Goal: Information Seeking & Learning: Learn about a topic

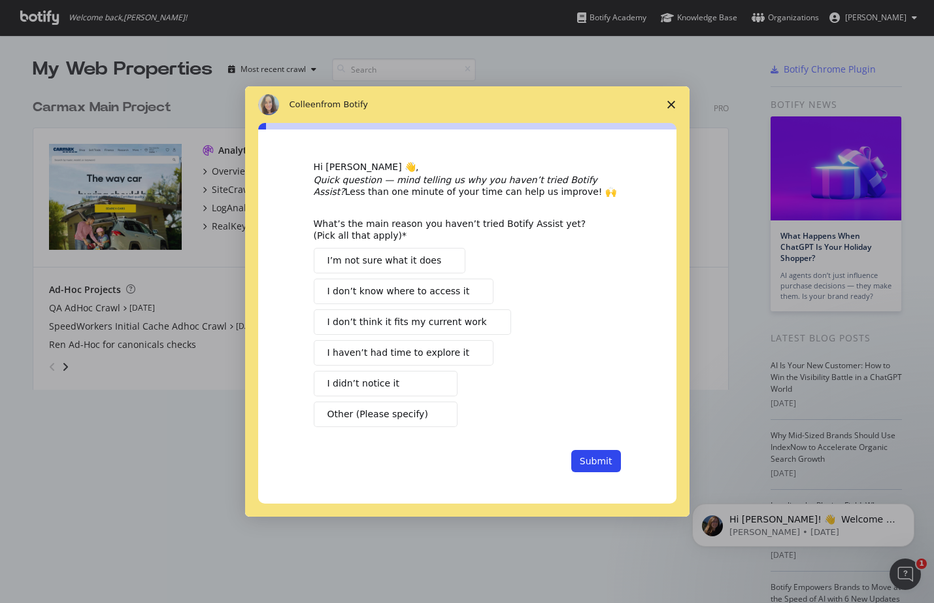
click at [439, 350] on span "I haven’t had time to explore it" at bounding box center [399, 353] width 142 height 14
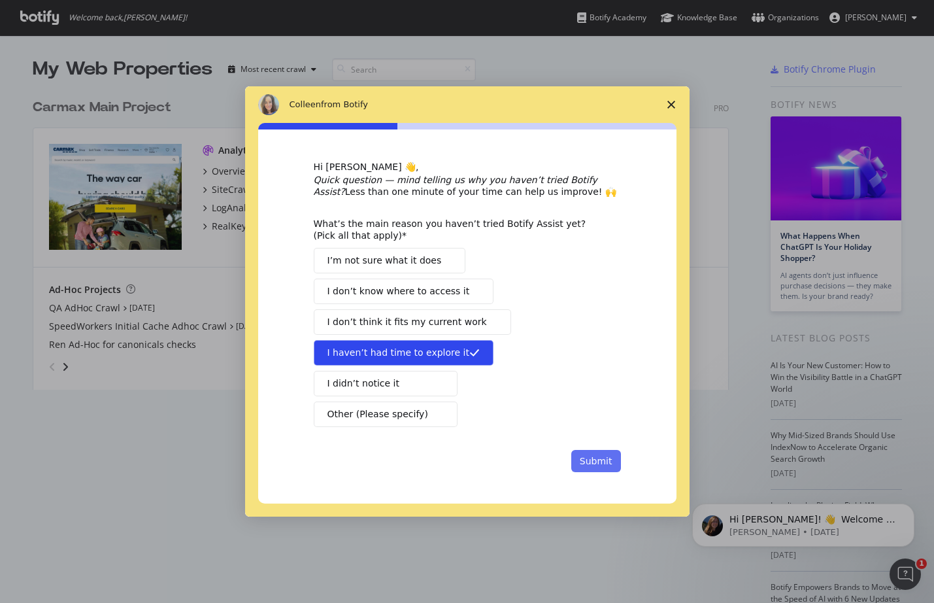
click at [594, 460] on button "Submit" at bounding box center [596, 461] width 50 height 22
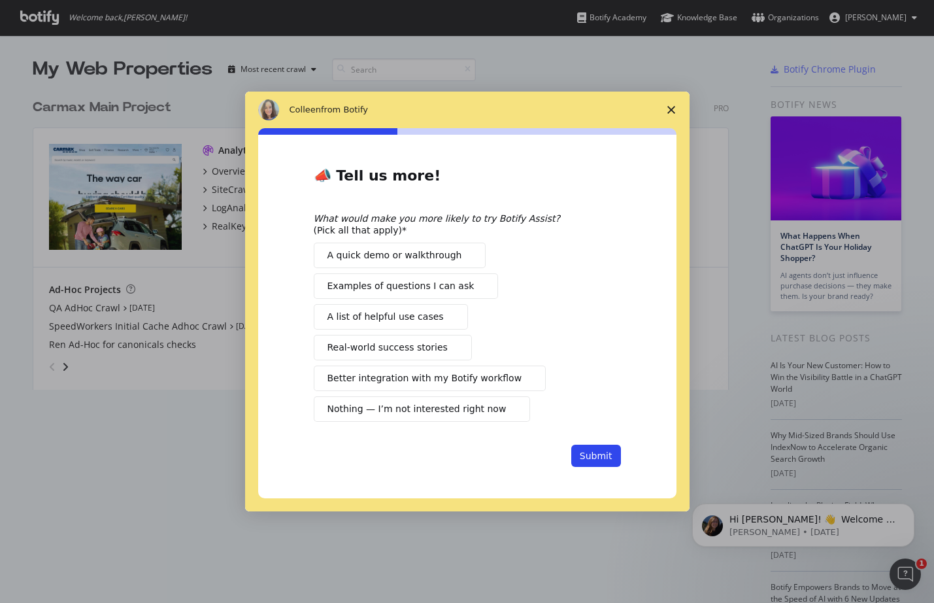
click at [451, 290] on span "Examples of questions I can ask" at bounding box center [401, 286] width 147 height 14
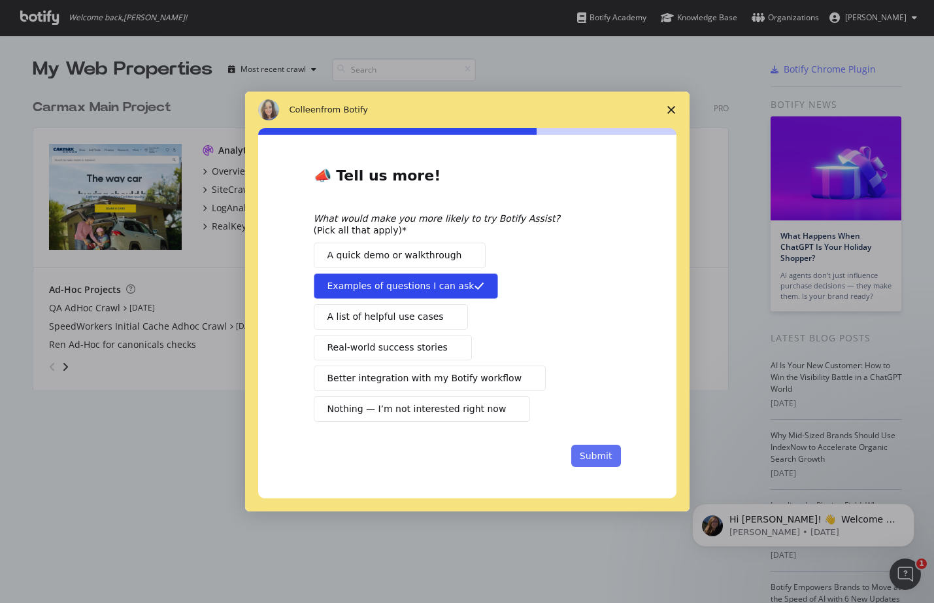
click at [594, 457] on button "Submit" at bounding box center [596, 456] width 50 height 22
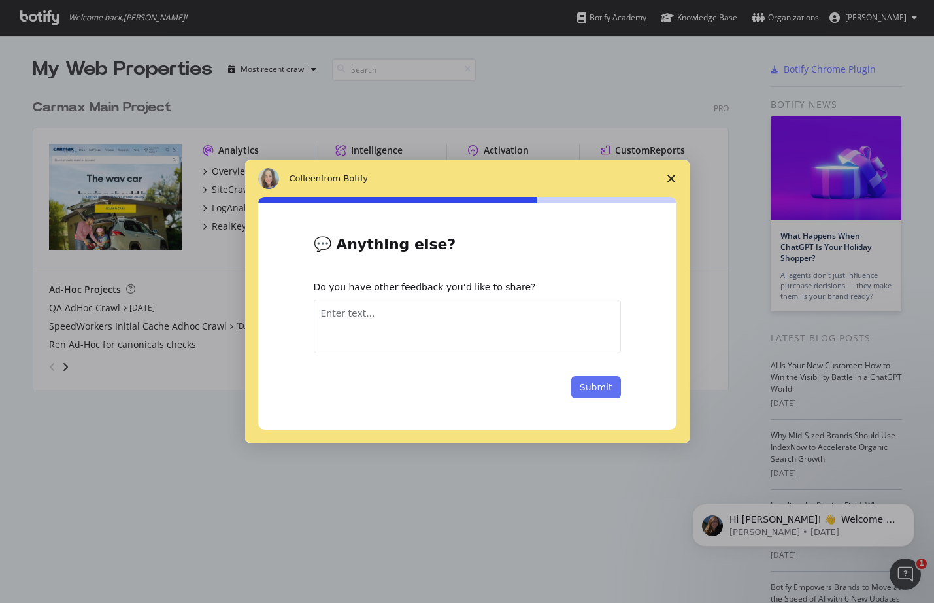
click at [603, 392] on button "Submit" at bounding box center [596, 387] width 50 height 22
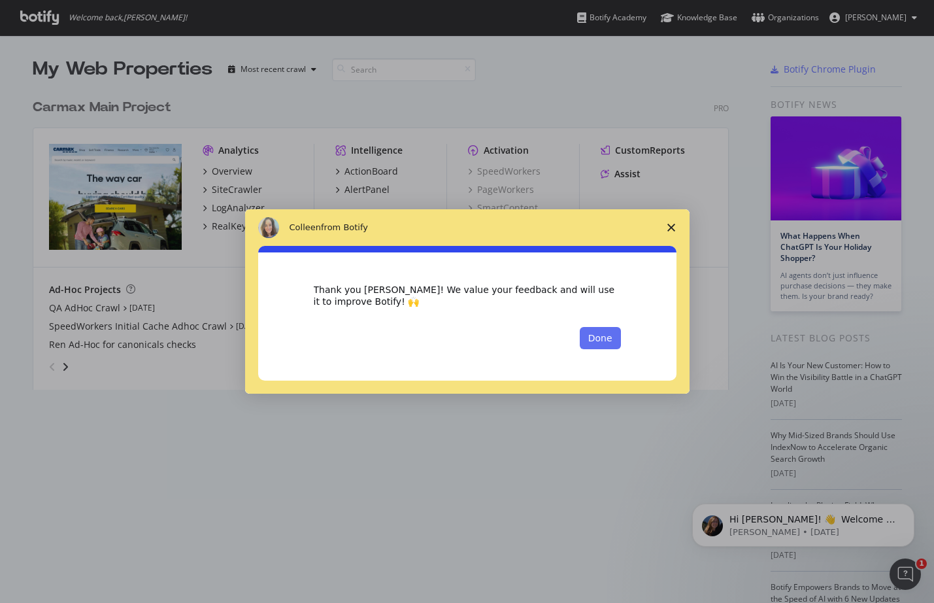
click at [598, 333] on button "Done" at bounding box center [600, 338] width 41 height 22
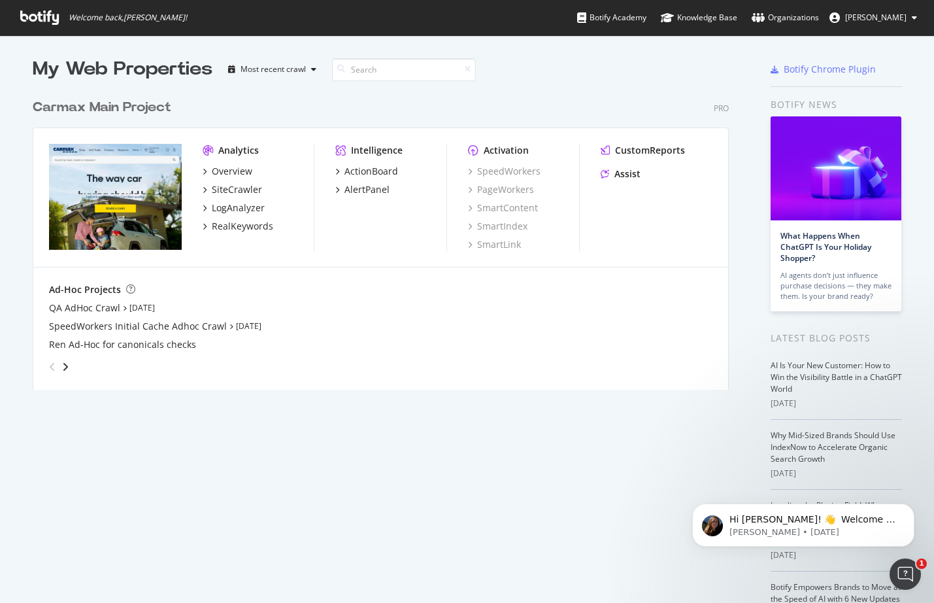
click at [810, 187] on img at bounding box center [836, 168] width 131 height 104
click at [486, 175] on div "SpeedWorkers" at bounding box center [504, 171] width 73 height 13
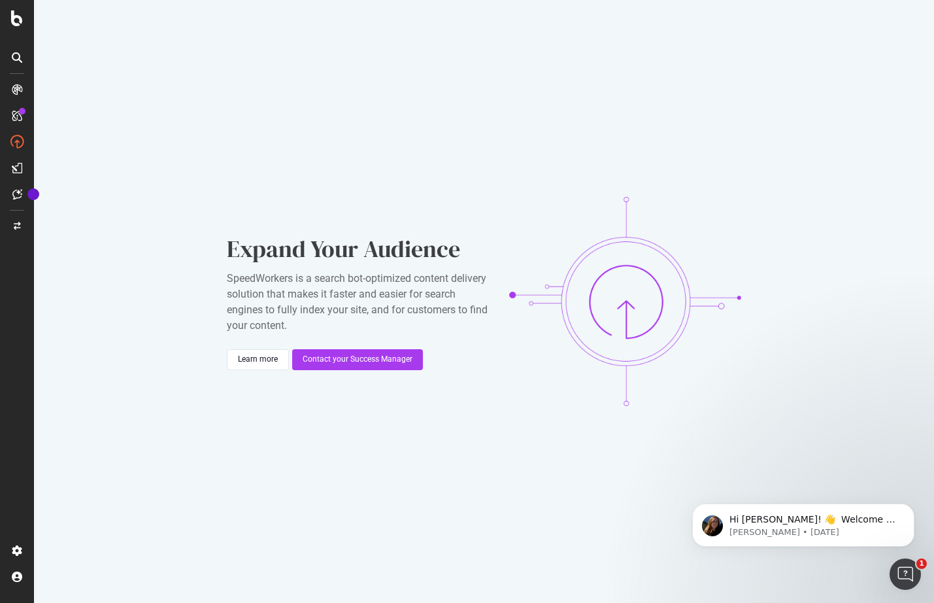
click at [87, 132] on div "Expand Your Audience SpeedWorkers is a search bot-optimized content delivery so…" at bounding box center [484, 301] width 900 height 603
click at [15, 17] on icon at bounding box center [17, 18] width 12 height 16
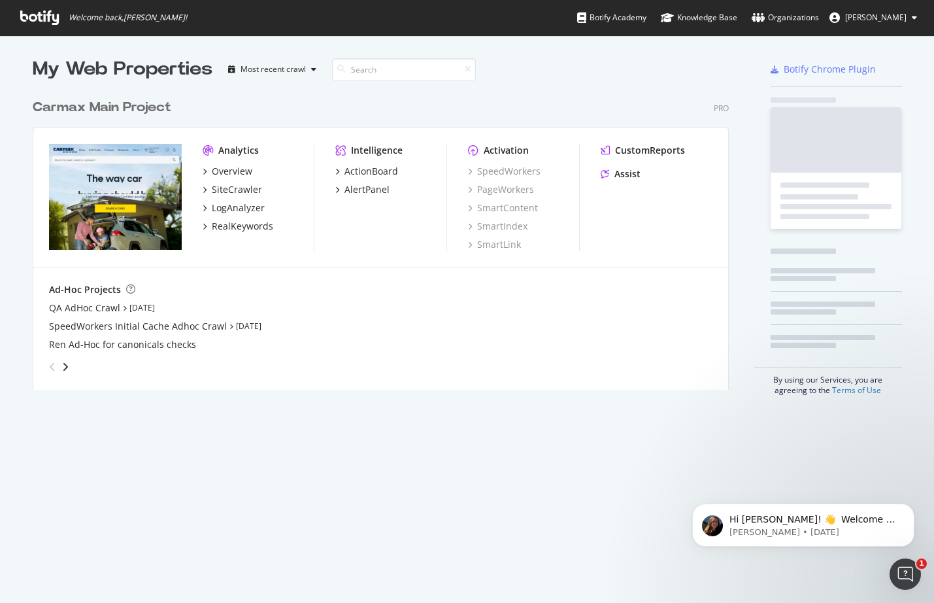
scroll to position [593, 915]
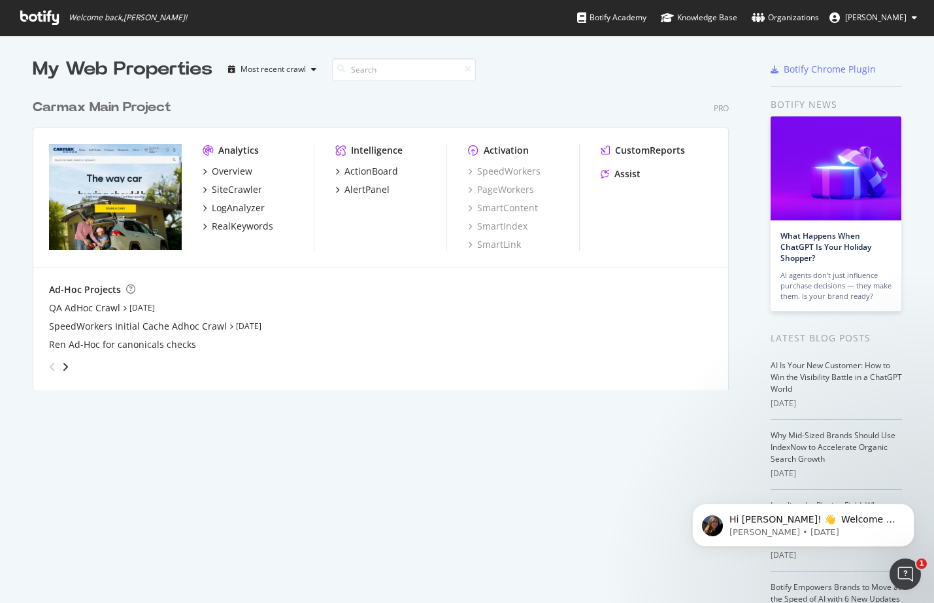
click at [237, 151] on div "Analytics" at bounding box center [238, 150] width 41 height 13
click at [500, 152] on div "Activation" at bounding box center [506, 150] width 45 height 13
click at [507, 170] on div "SpeedWorkers" at bounding box center [504, 171] width 73 height 13
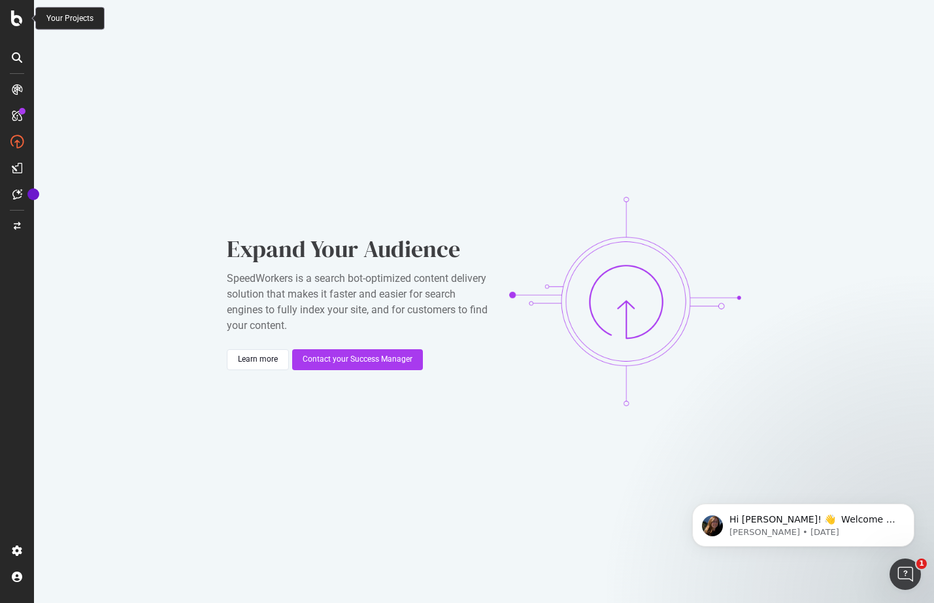
click at [20, 17] on icon at bounding box center [17, 18] width 12 height 16
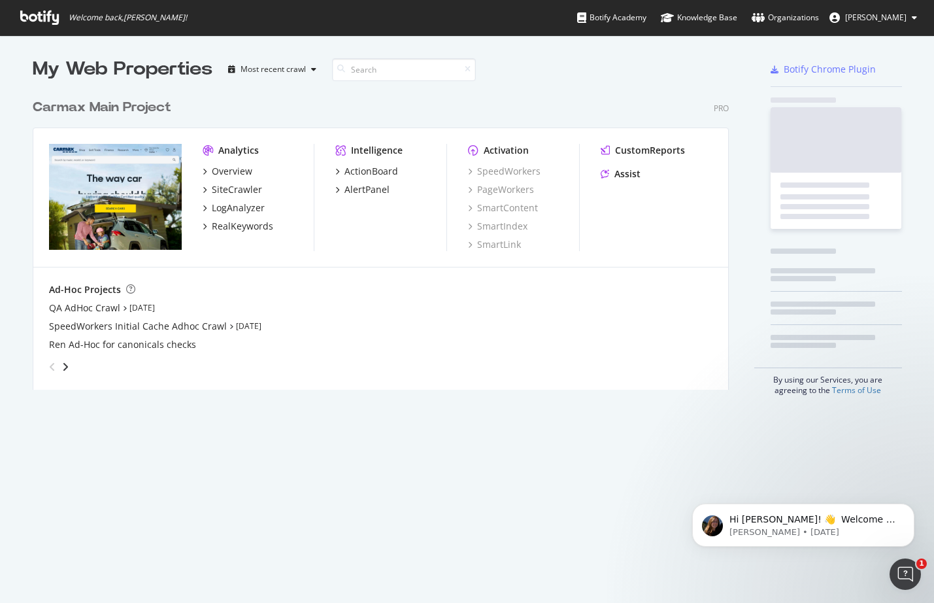
scroll to position [593, 915]
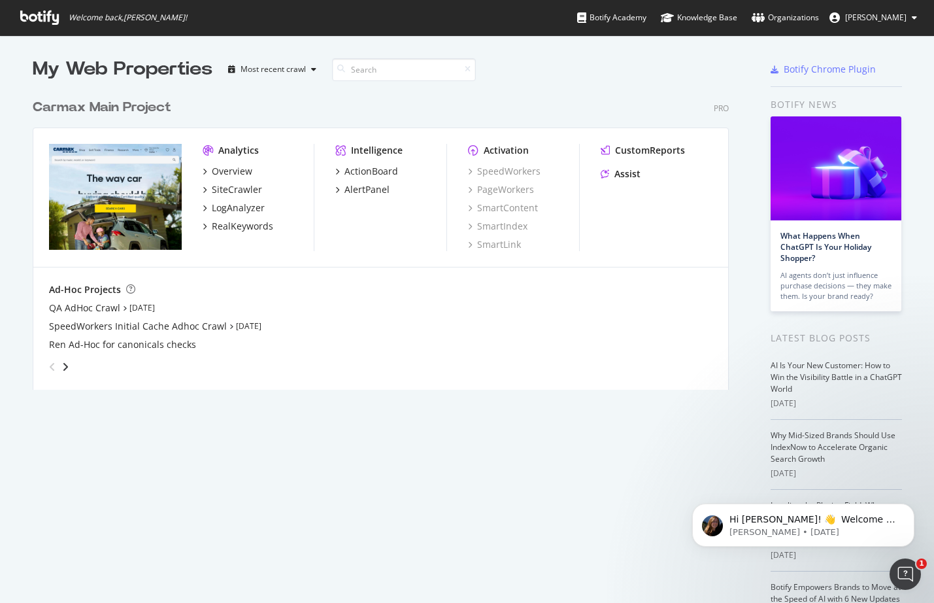
click at [891, 14] on span "Adam Amantea" at bounding box center [875, 17] width 61 height 11
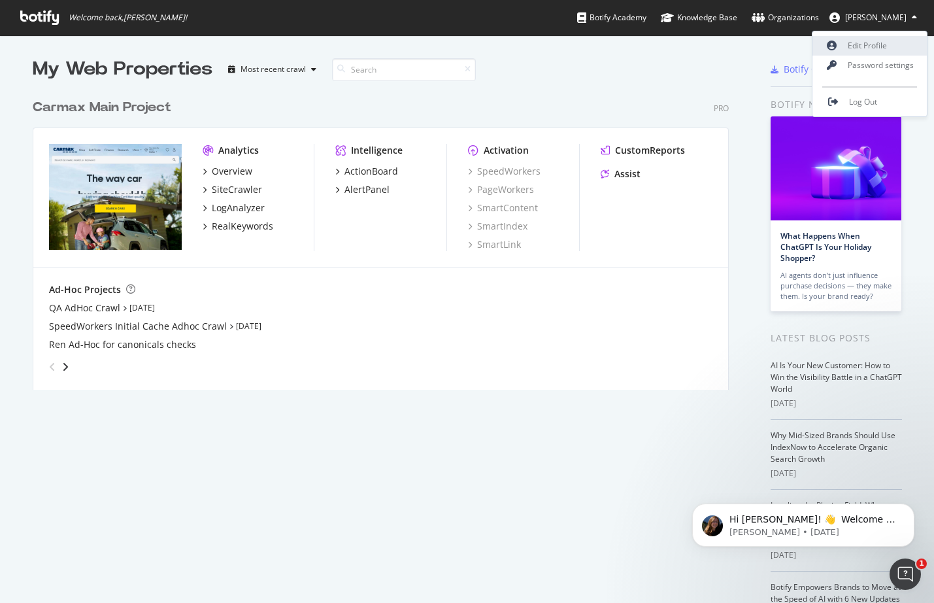
click at [868, 46] on link "Edit Profile" at bounding box center [870, 46] width 114 height 20
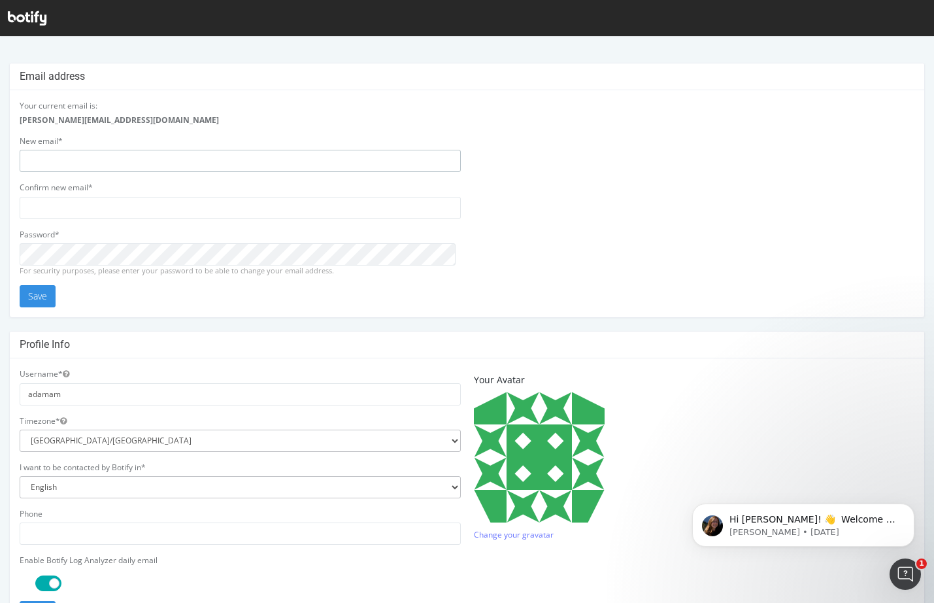
type input "adamam"
drag, startPoint x: 147, startPoint y: 124, endPoint x: 20, endPoint y: 124, distance: 126.9
click at [20, 124] on div "adam_amantea@carmax.com" at bounding box center [240, 119] width 441 height 11
copy strong "adam_amantea@carmax.com"
click at [25, 11] on icon at bounding box center [27, 18] width 39 height 14
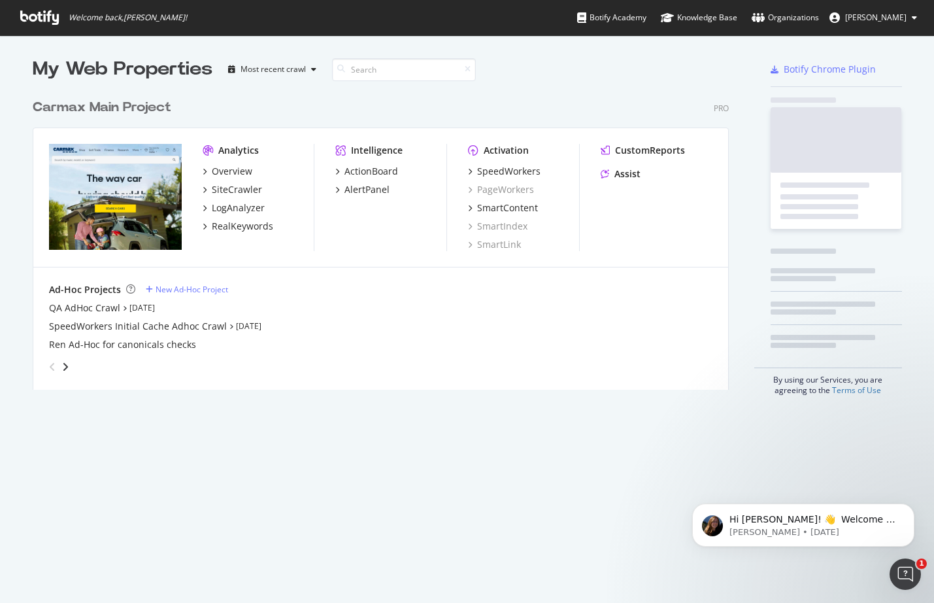
scroll to position [298, 697]
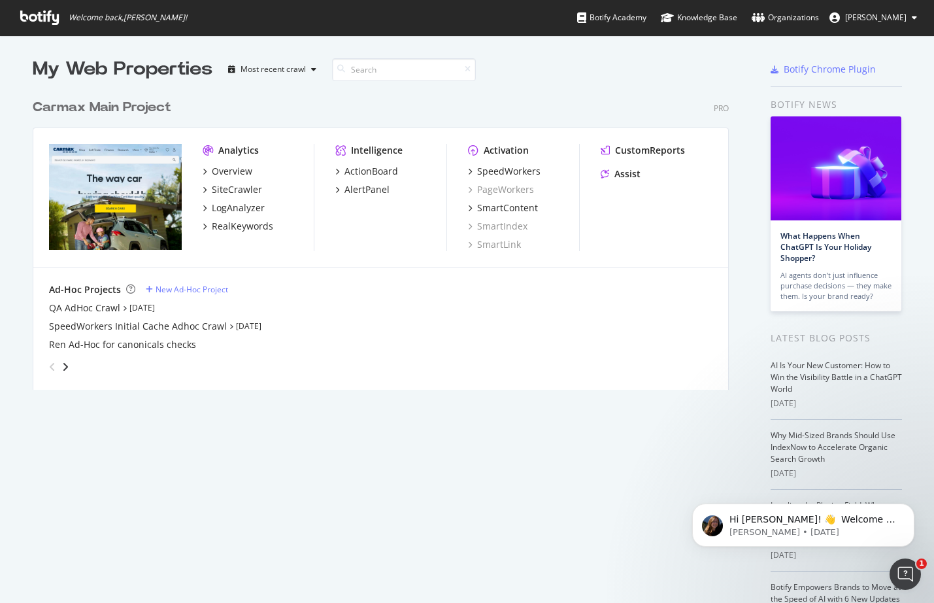
click at [593, 306] on div "QA AdHoc Crawl Jul 30th 25" at bounding box center [381, 307] width 664 height 13
click at [513, 171] on div "SpeedWorkers" at bounding box center [508, 171] width 63 height 13
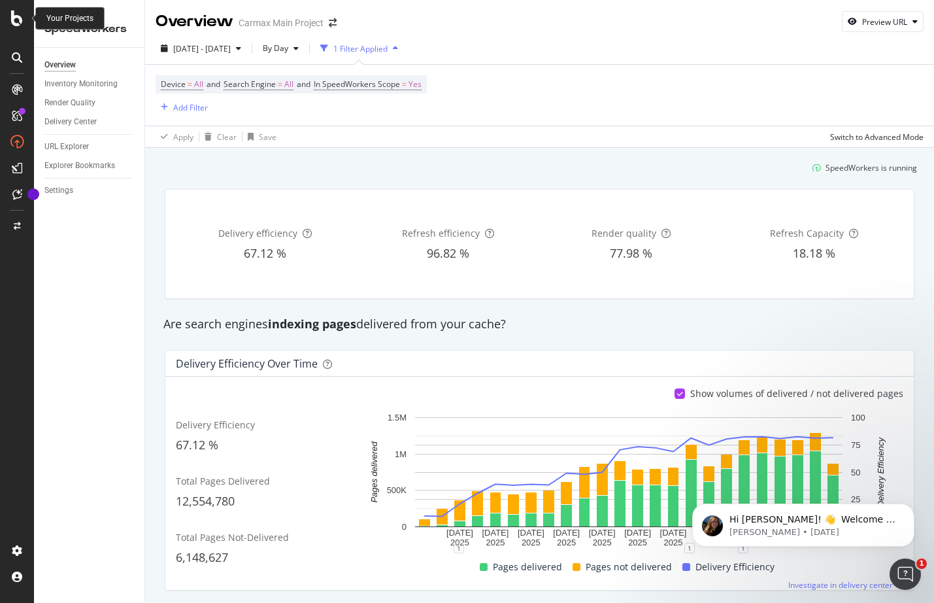
click at [16, 20] on icon at bounding box center [17, 18] width 12 height 16
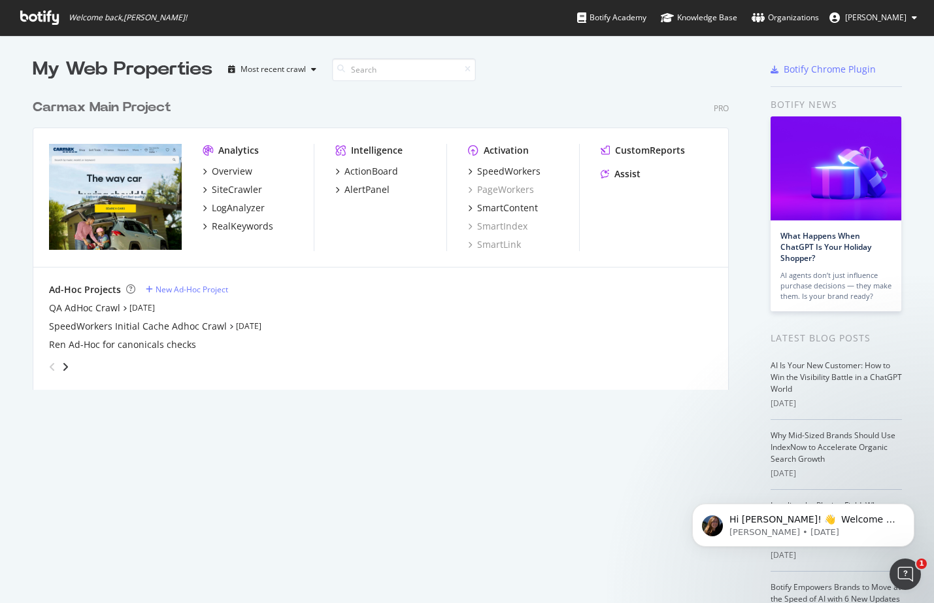
scroll to position [593, 915]
click at [502, 171] on div "SpeedWorkers" at bounding box center [508, 171] width 63 height 13
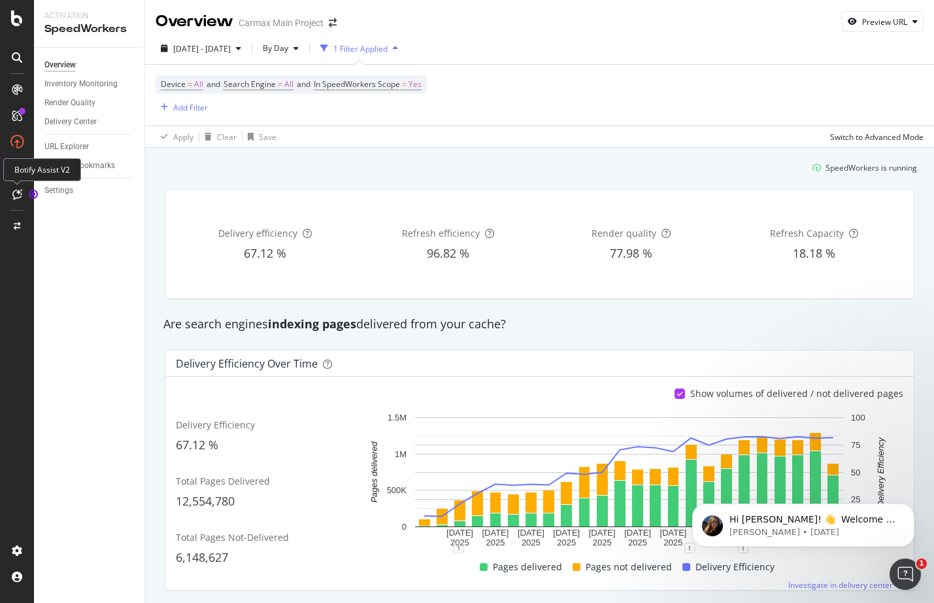
click at [19, 197] on icon at bounding box center [17, 194] width 10 height 10
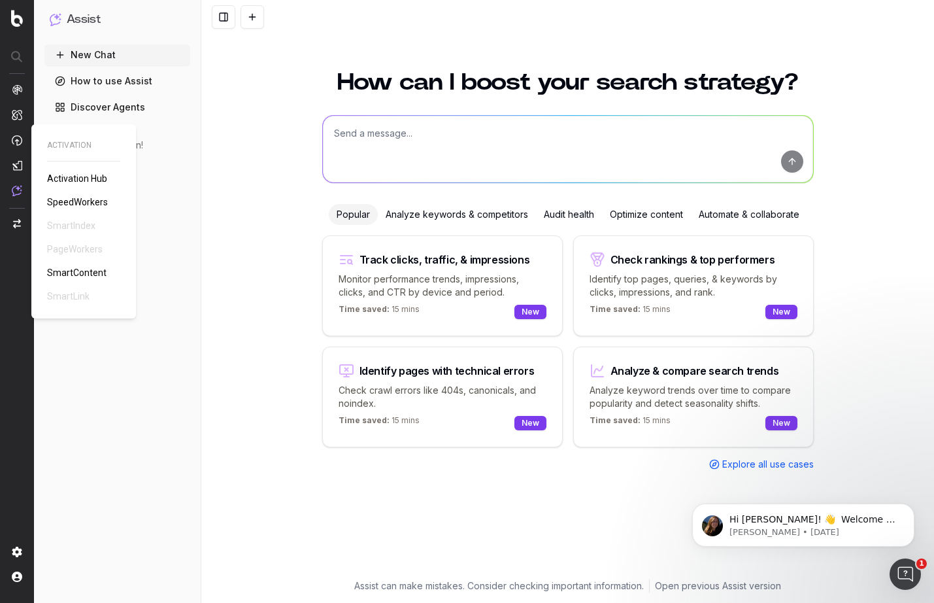
click at [16, 136] on img at bounding box center [17, 140] width 10 height 11
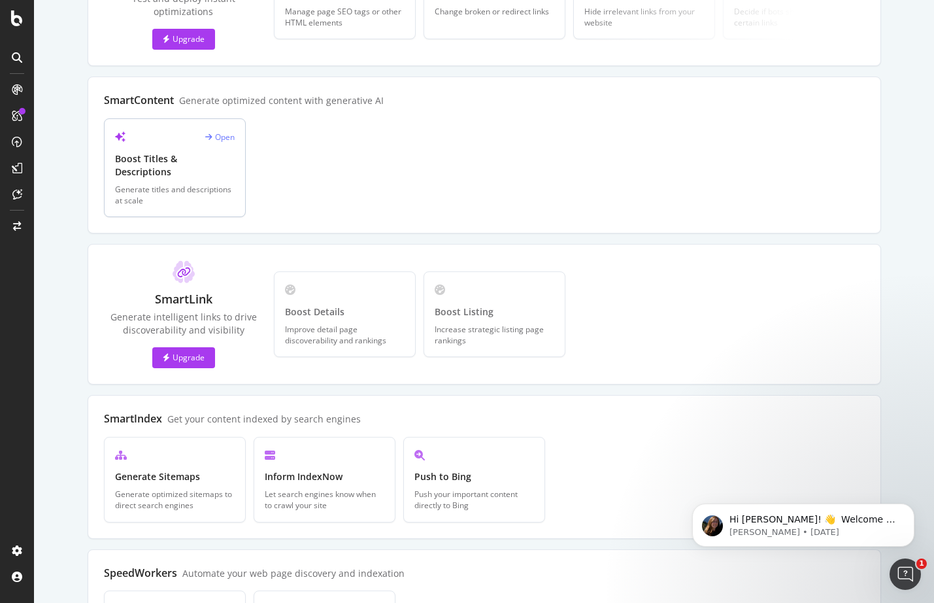
scroll to position [272, 0]
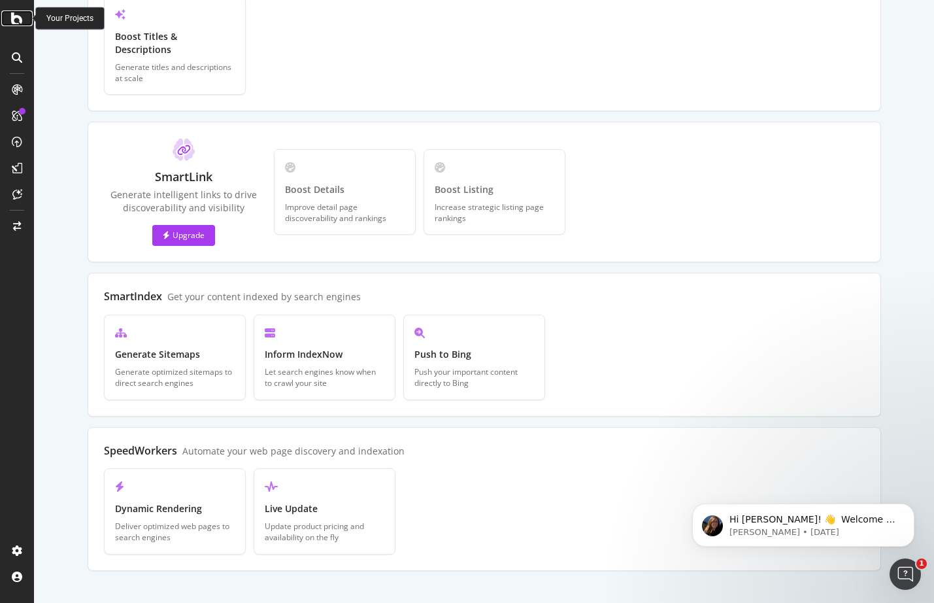
click at [17, 20] on icon at bounding box center [17, 18] width 12 height 16
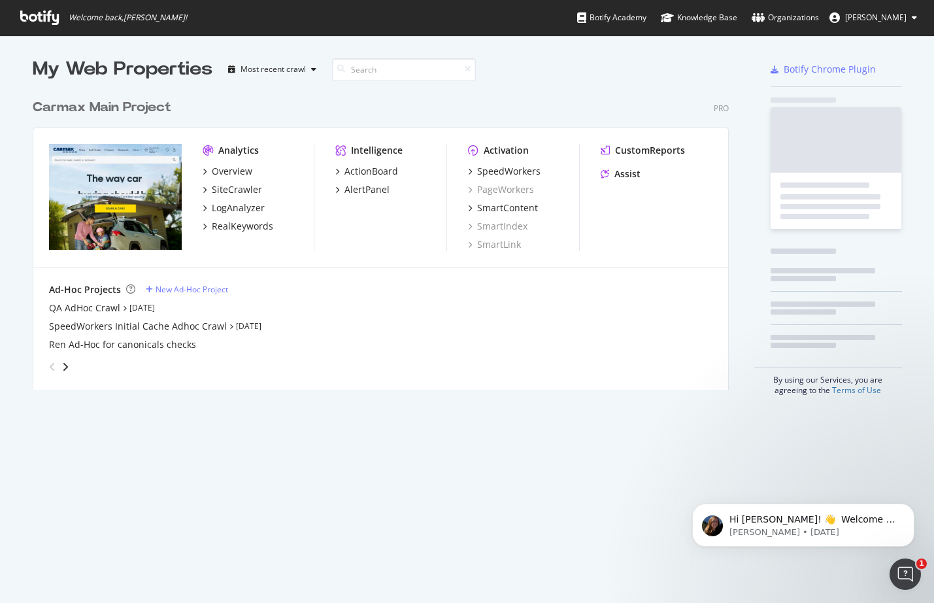
scroll to position [593, 915]
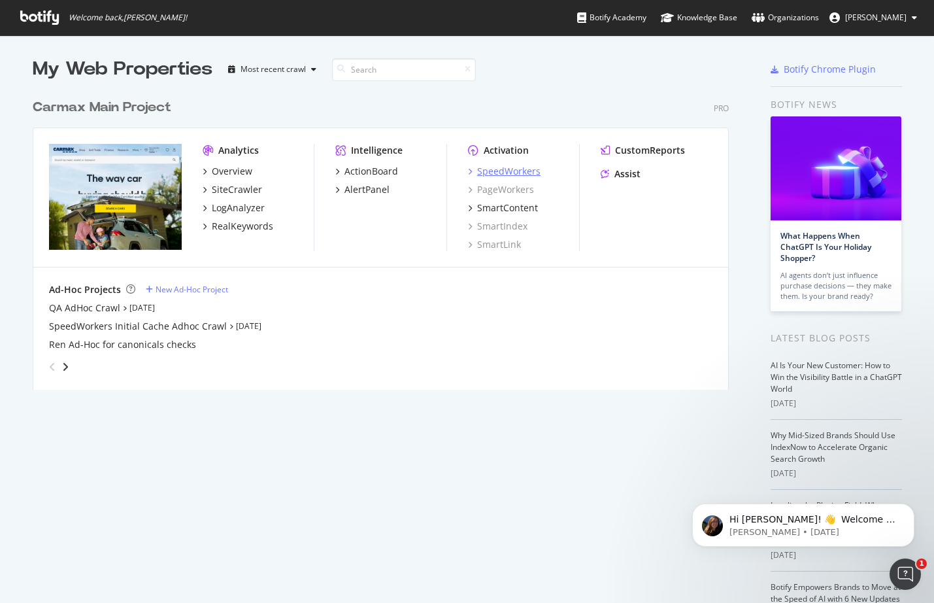
click at [512, 173] on div "SpeedWorkers" at bounding box center [508, 171] width 63 height 13
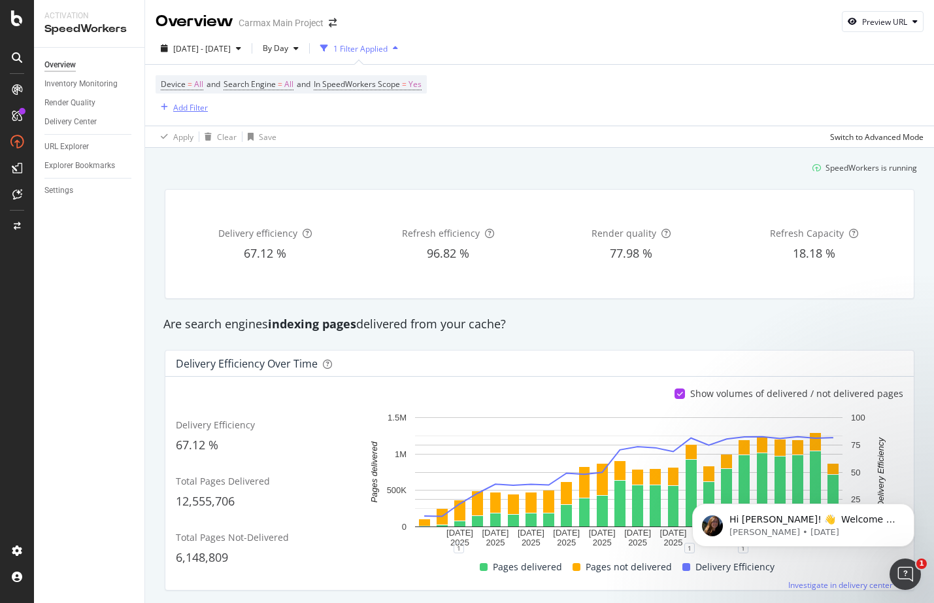
click at [185, 108] on div "Add Filter" at bounding box center [190, 107] width 35 height 11
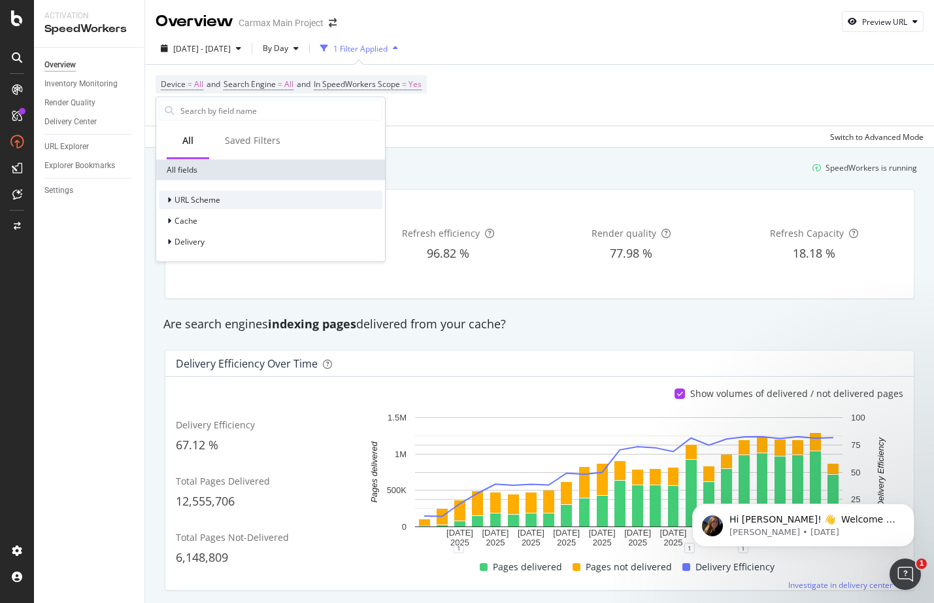
click at [172, 197] on div at bounding box center [171, 200] width 8 height 13
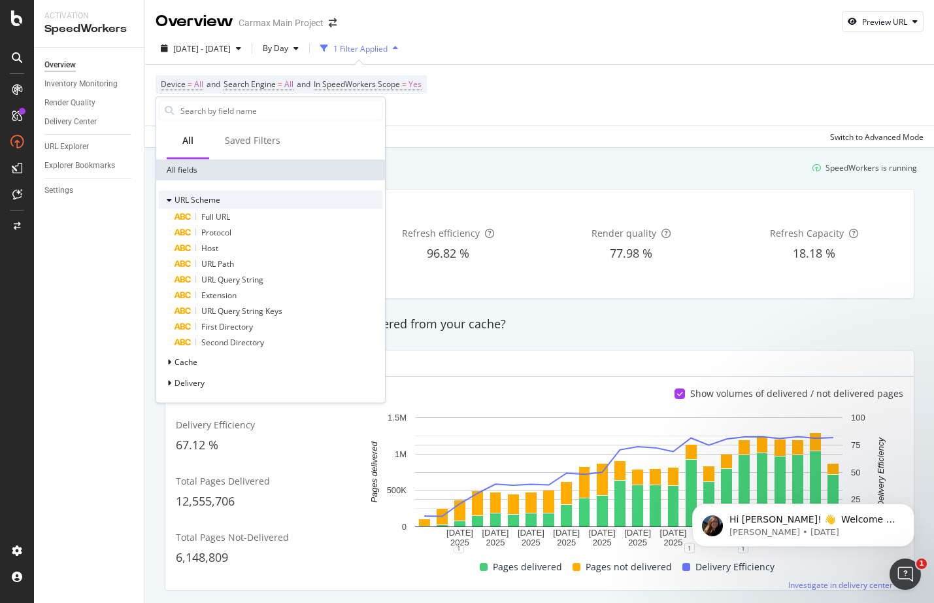
click at [172, 197] on div at bounding box center [171, 200] width 8 height 13
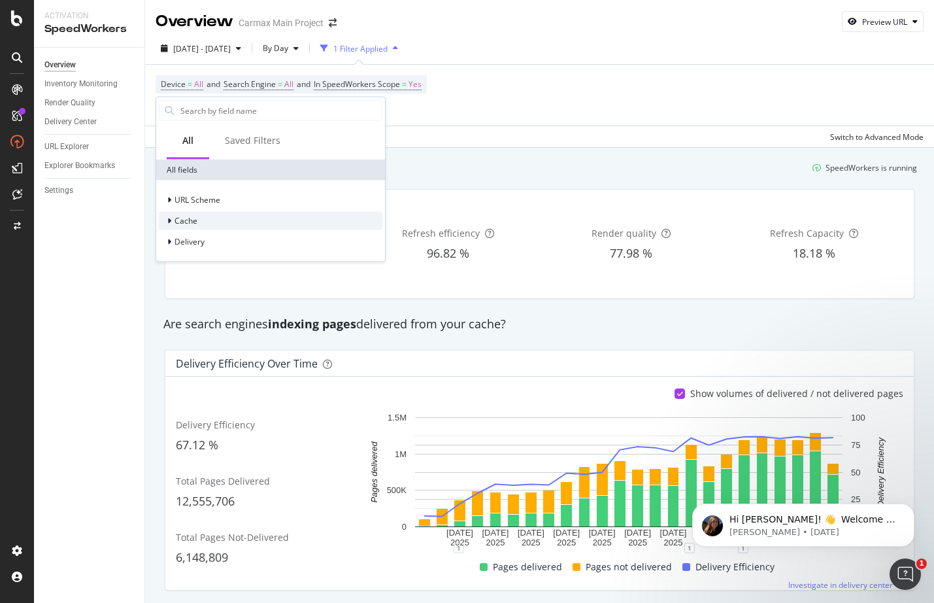
click at [168, 223] on icon at bounding box center [169, 221] width 4 height 8
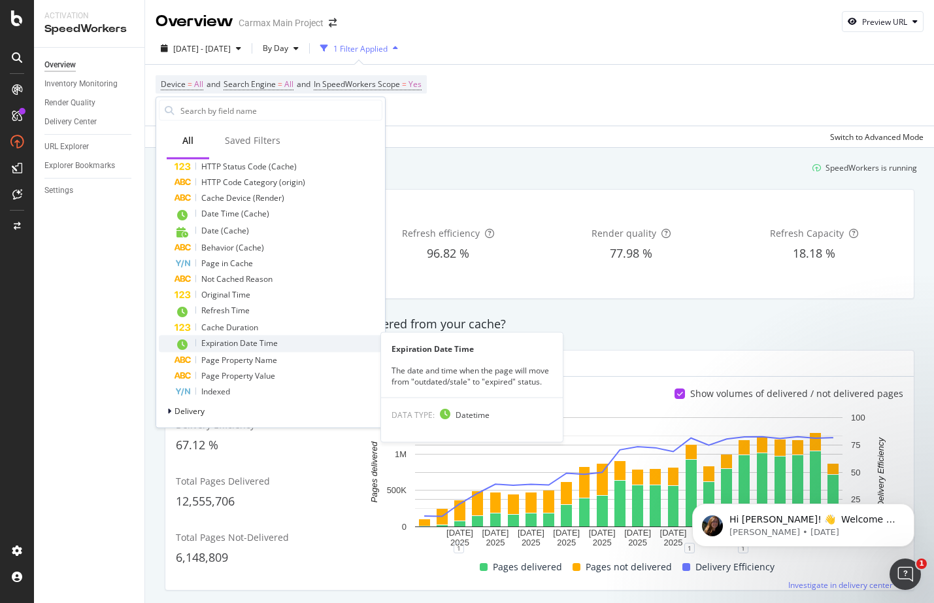
scroll to position [188, 0]
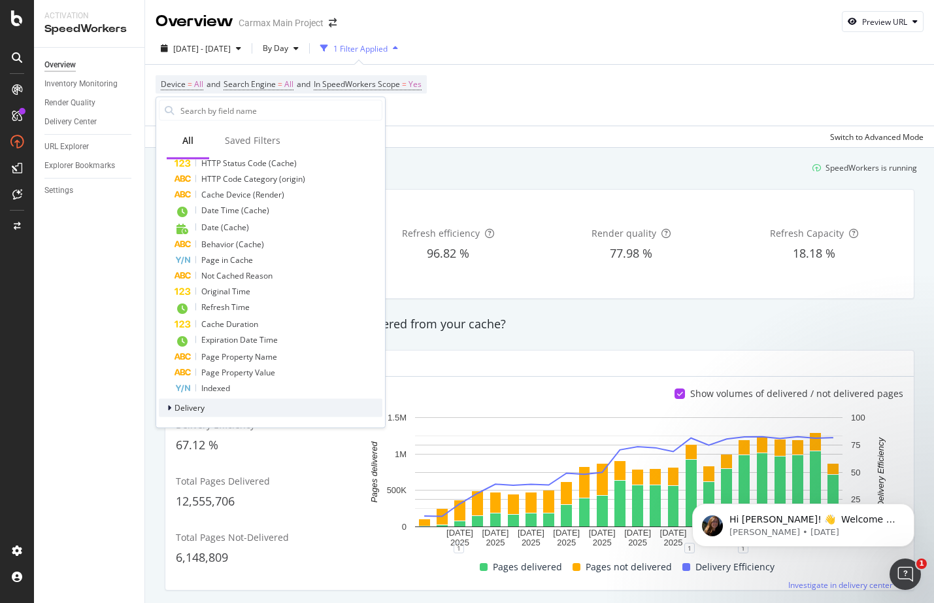
click at [169, 410] on icon at bounding box center [169, 408] width 4 height 8
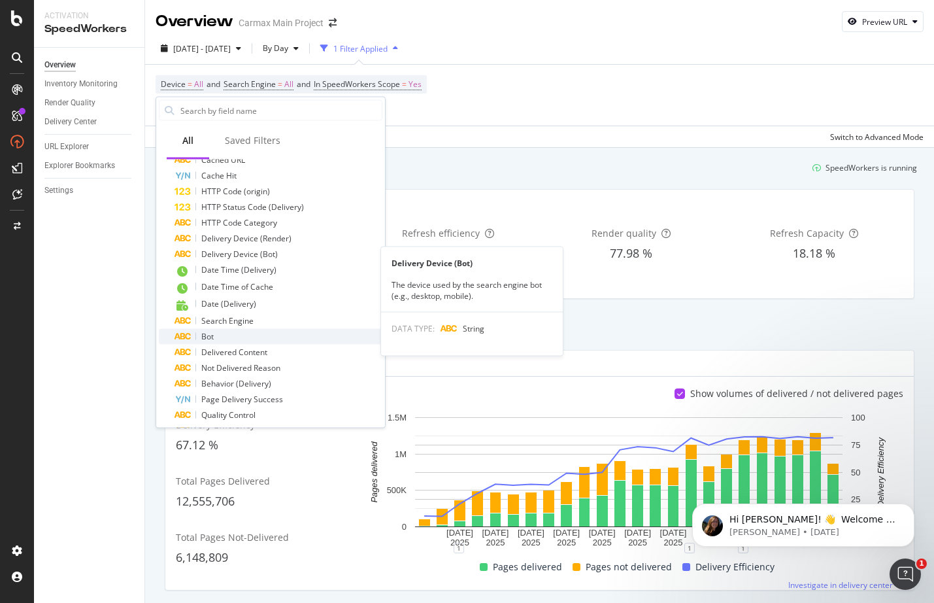
scroll to position [725, 0]
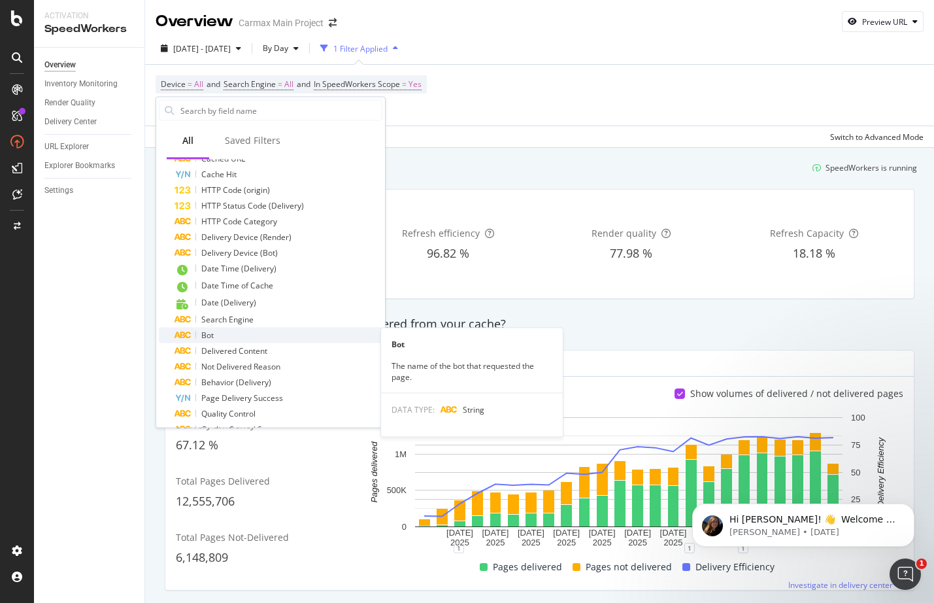
click at [208, 336] on span "Bot" at bounding box center [207, 335] width 12 height 11
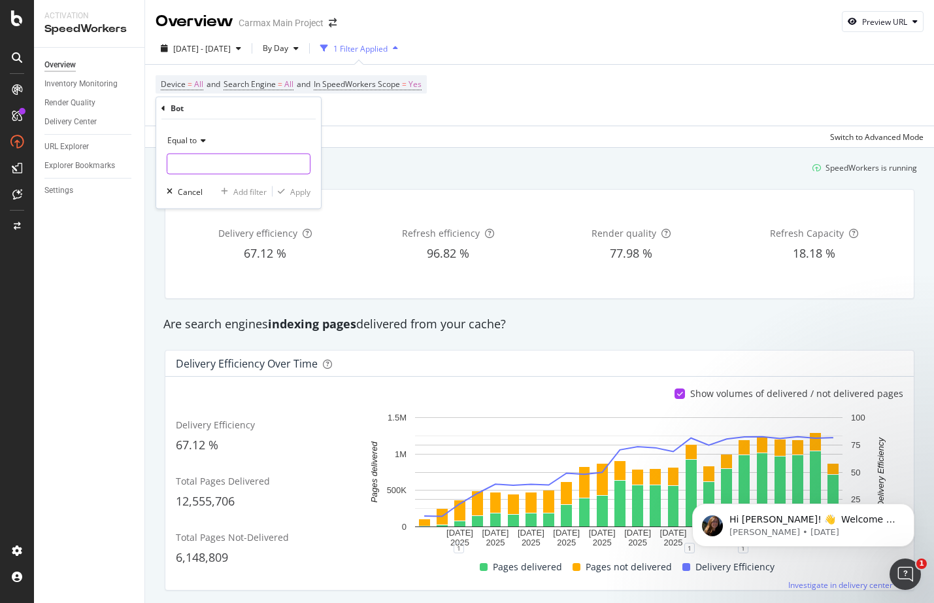
click at [207, 161] on input "text" at bounding box center [238, 164] width 143 height 21
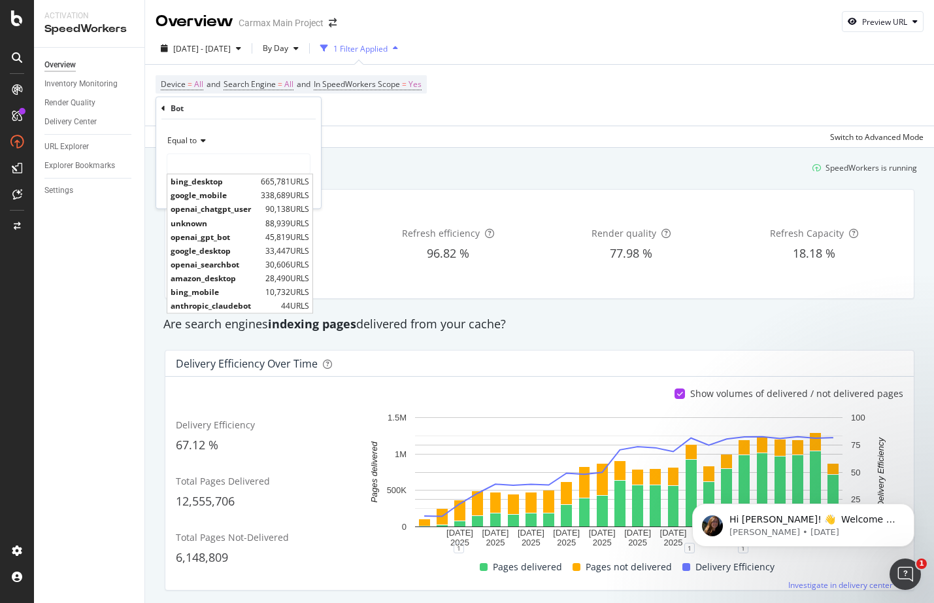
click at [163, 107] on icon at bounding box center [164, 108] width 4 height 8
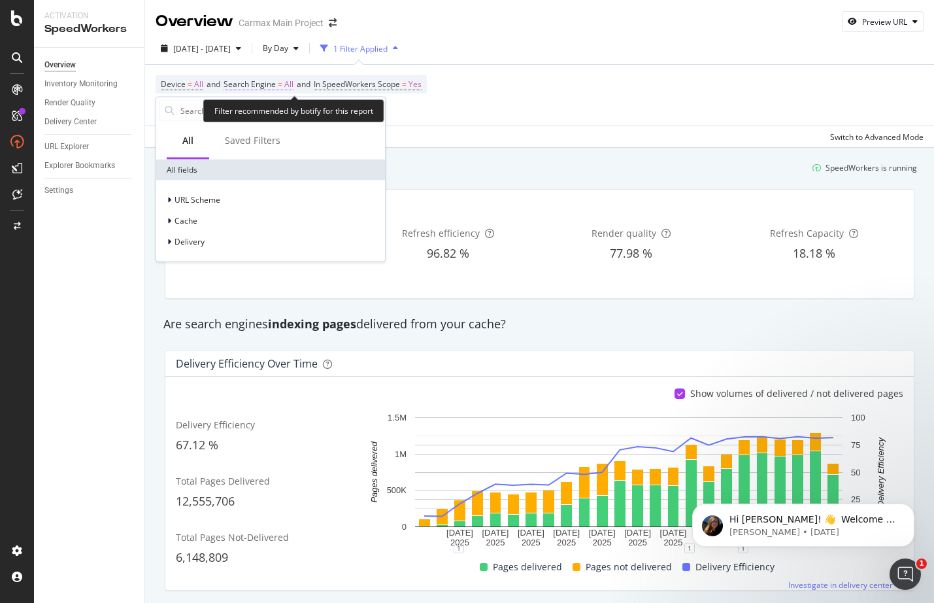
click at [275, 90] on span "Search Engine = All" at bounding box center [259, 84] width 70 height 12
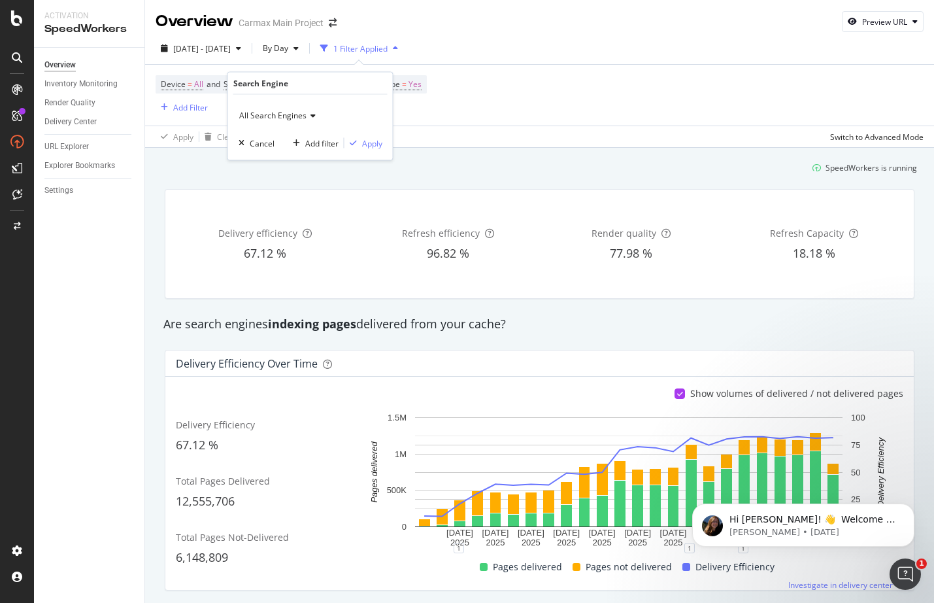
click at [314, 117] on icon at bounding box center [311, 116] width 9 height 8
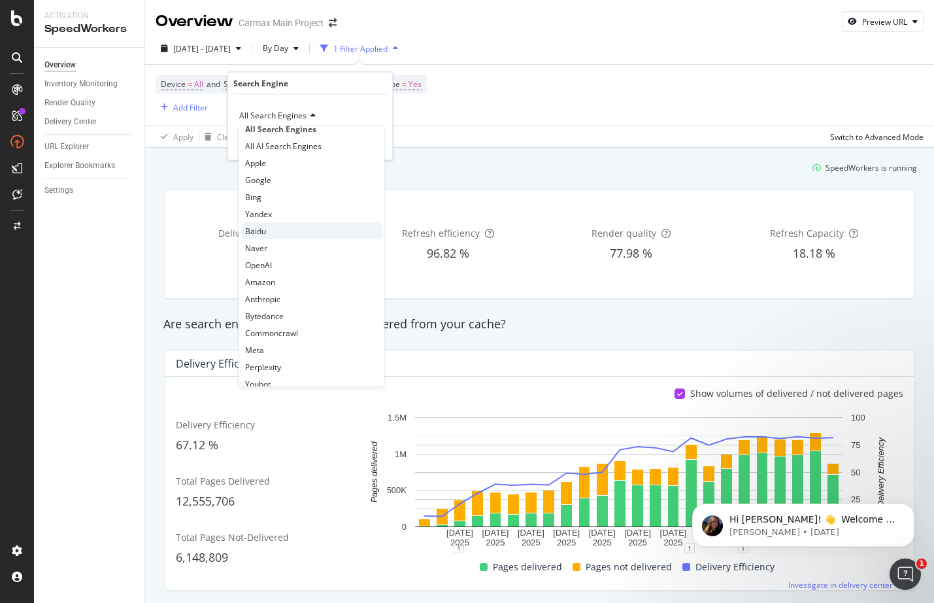
scroll to position [0, 0]
click at [486, 116] on div "Device = All and Search Engine = All and In SpeedWorkers Scope = Yes Add Filter" at bounding box center [540, 95] width 768 height 61
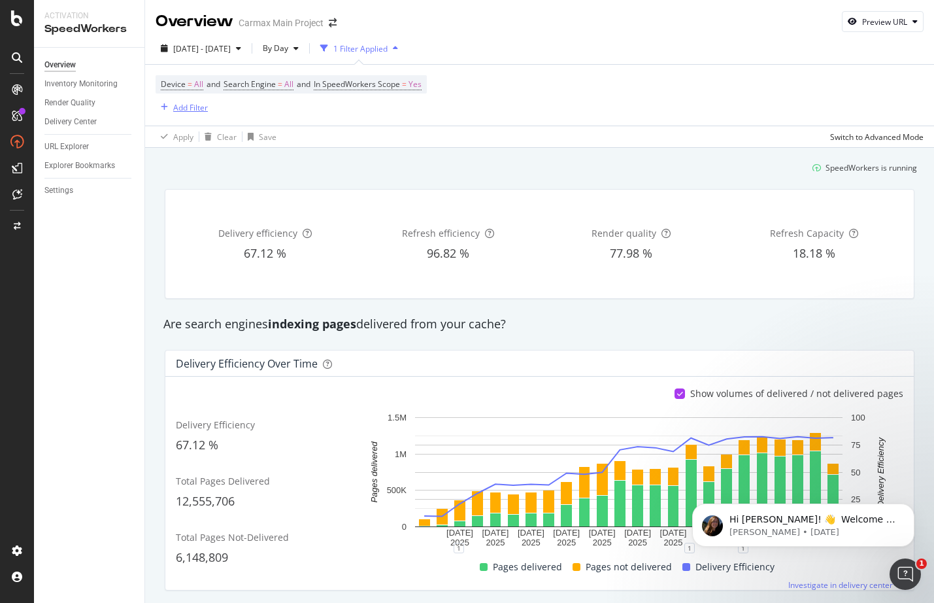
click at [184, 105] on div "Add Filter" at bounding box center [190, 107] width 35 height 11
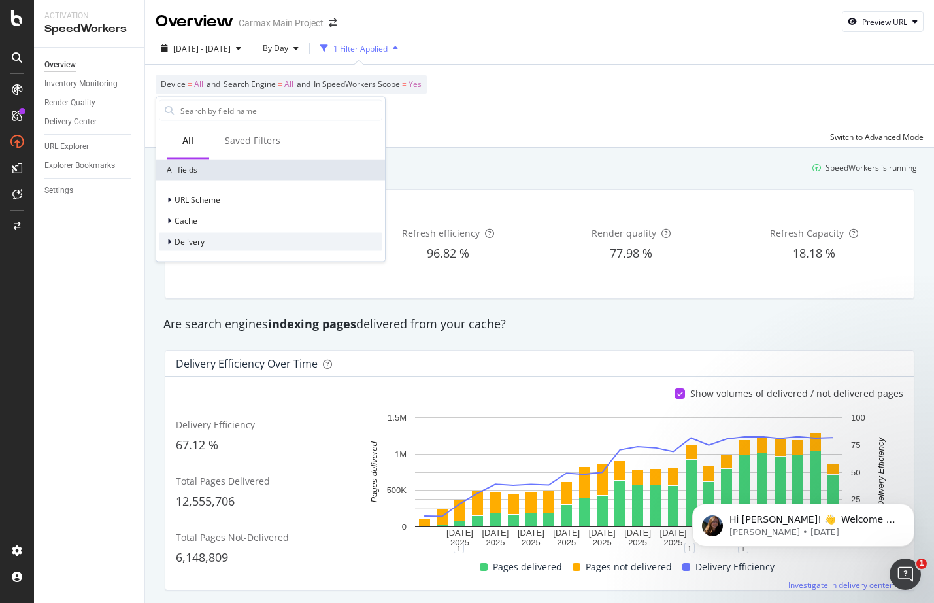
click at [169, 240] on icon at bounding box center [169, 242] width 4 height 8
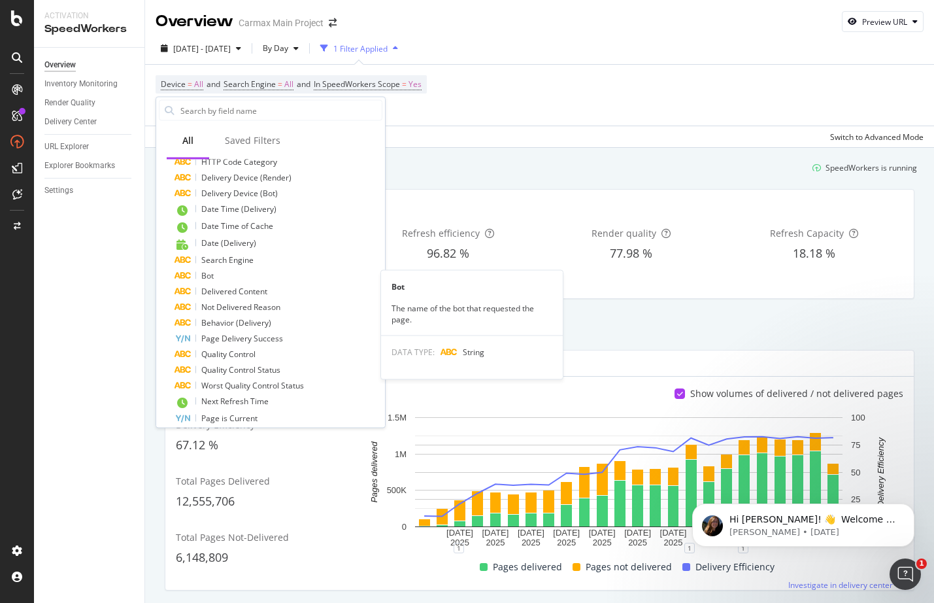
scroll to position [455, 0]
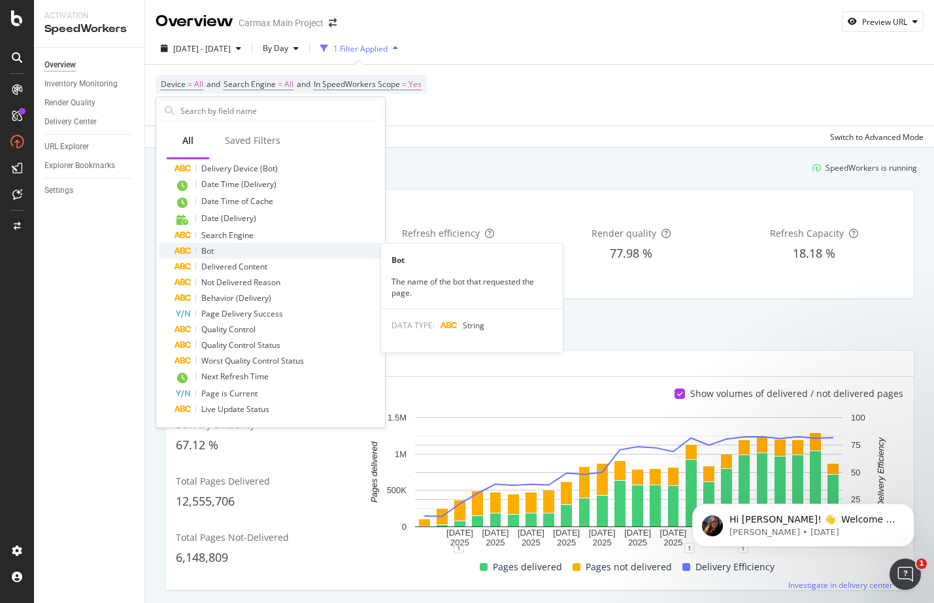
click at [214, 252] on span "Bot" at bounding box center [207, 250] width 12 height 11
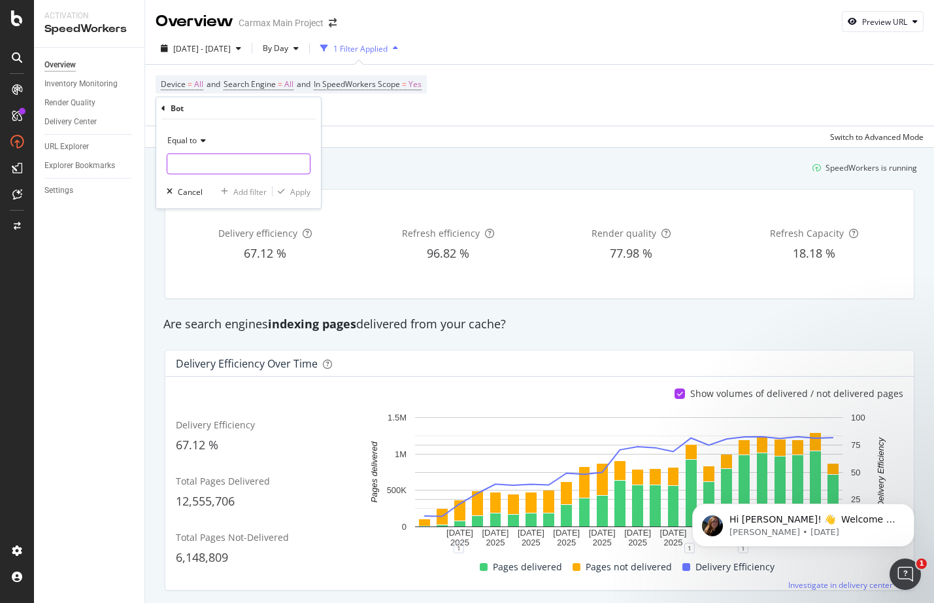
click at [211, 165] on input "text" at bounding box center [238, 164] width 143 height 21
click at [165, 109] on icon at bounding box center [164, 108] width 4 height 8
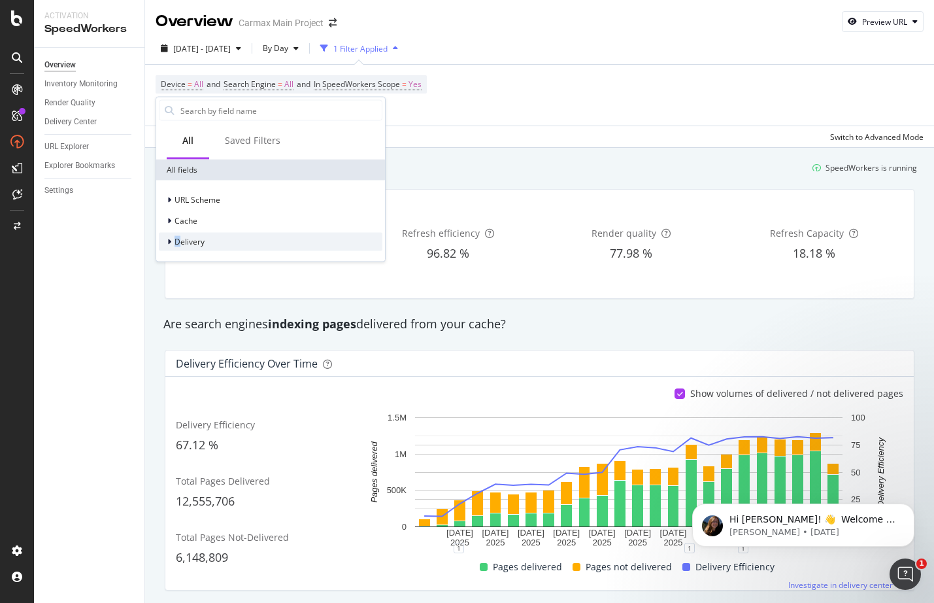
click at [177, 242] on span "Delivery" at bounding box center [190, 241] width 30 height 11
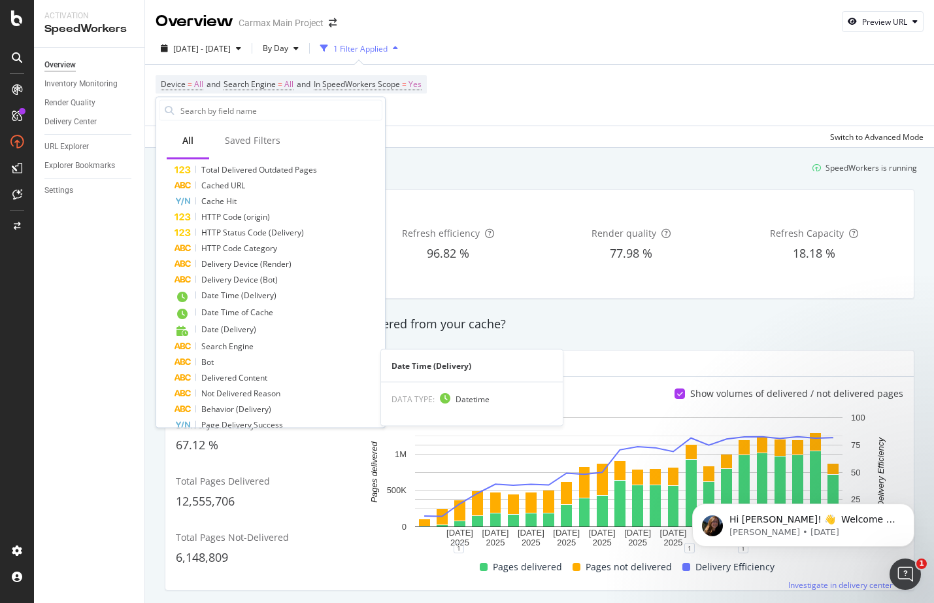
scroll to position [0, 0]
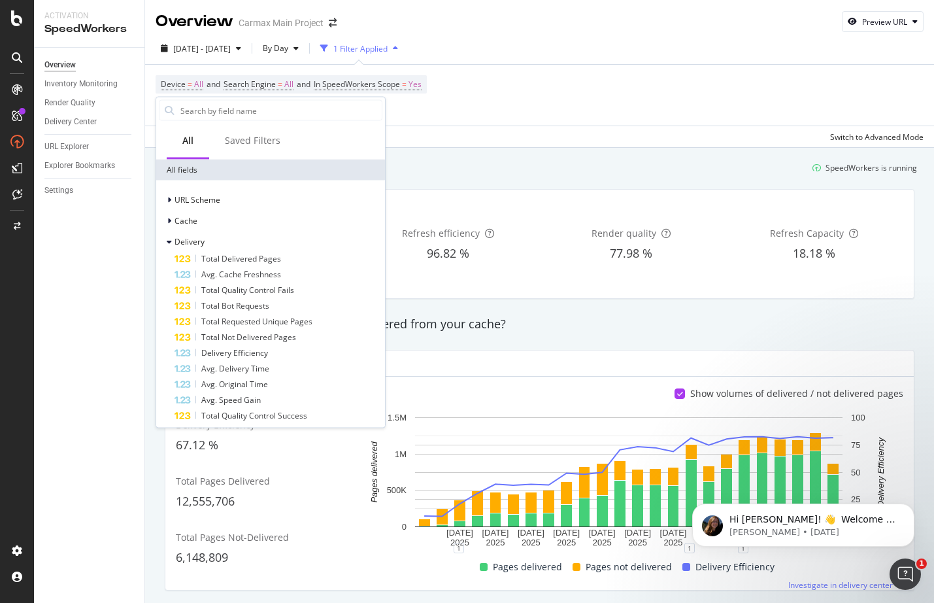
click at [482, 203] on div "Refresh efficiency 96.82 %" at bounding box center [448, 244] width 178 height 88
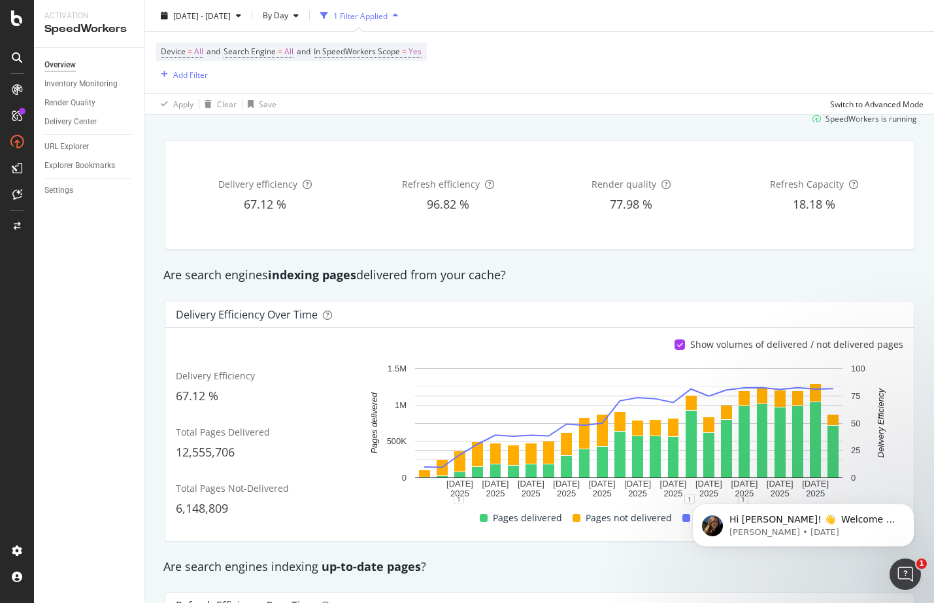
scroll to position [50, 0]
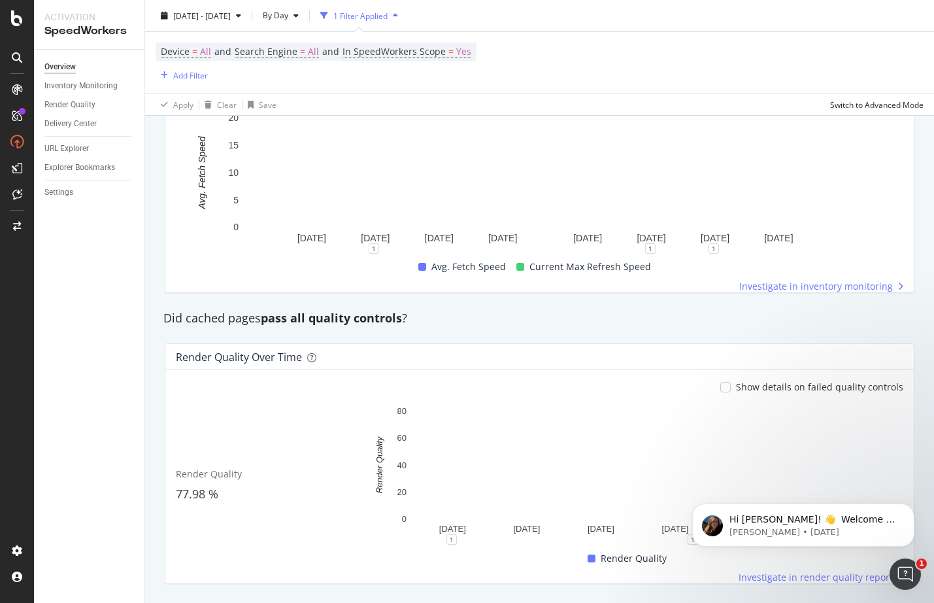
scroll to position [919, 0]
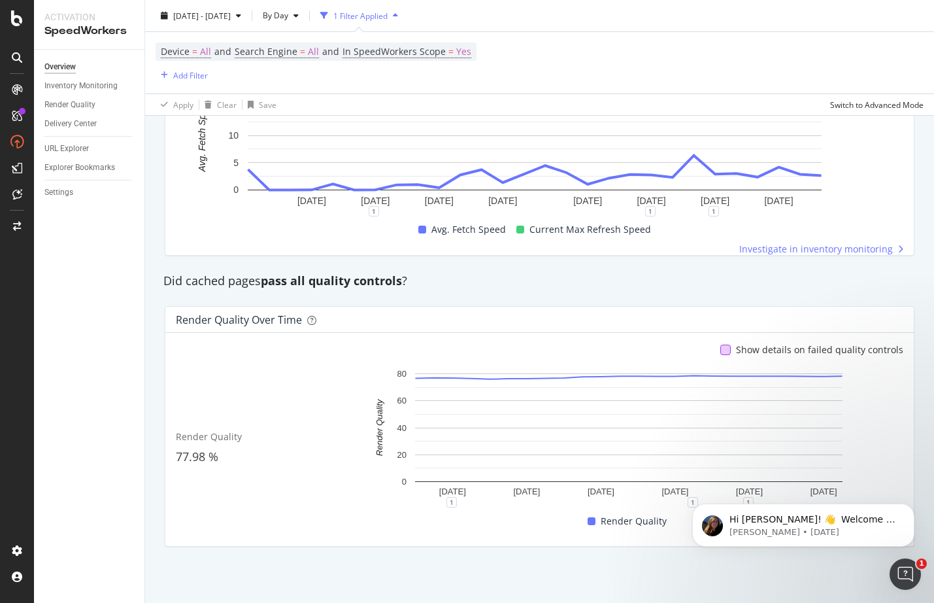
click at [721, 349] on div at bounding box center [726, 350] width 10 height 10
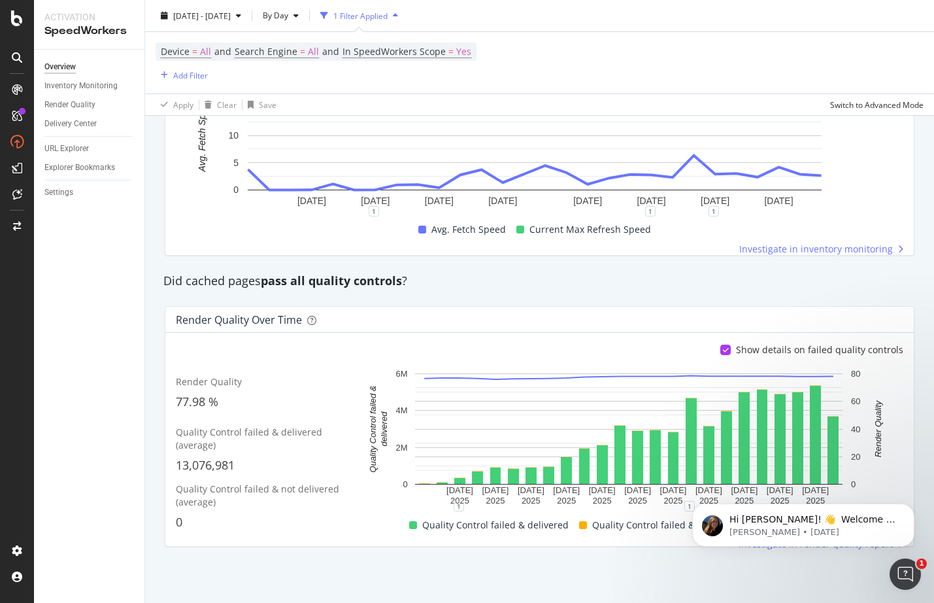
click at [723, 349] on icon at bounding box center [726, 350] width 6 height 7
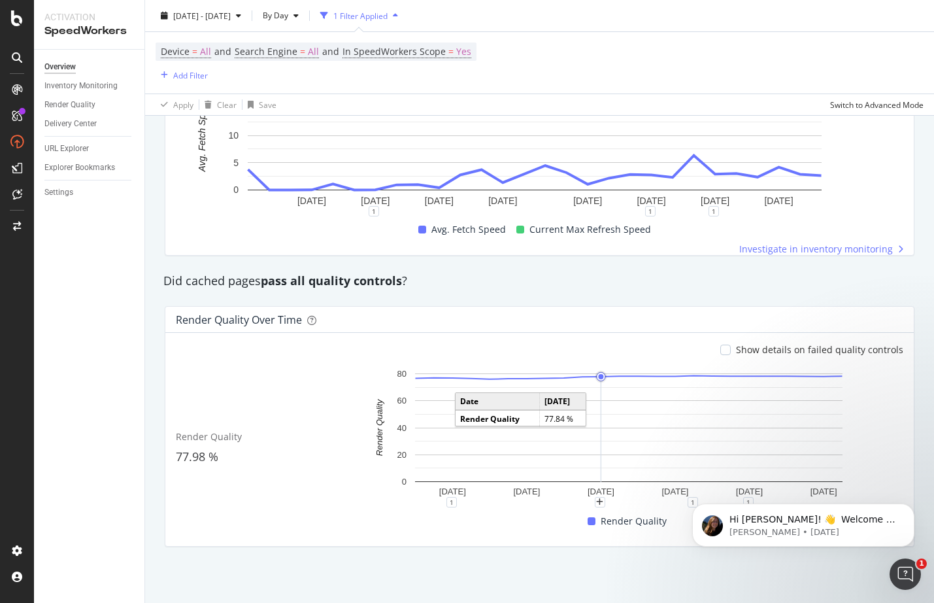
click at [597, 373] on circle "A chart." at bounding box center [601, 377] width 9 height 9
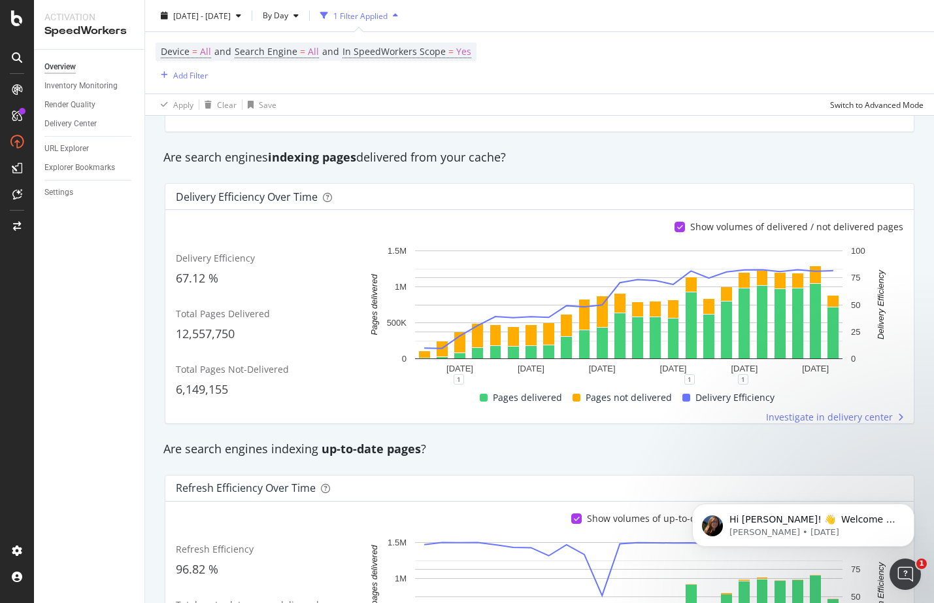
scroll to position [188, 0]
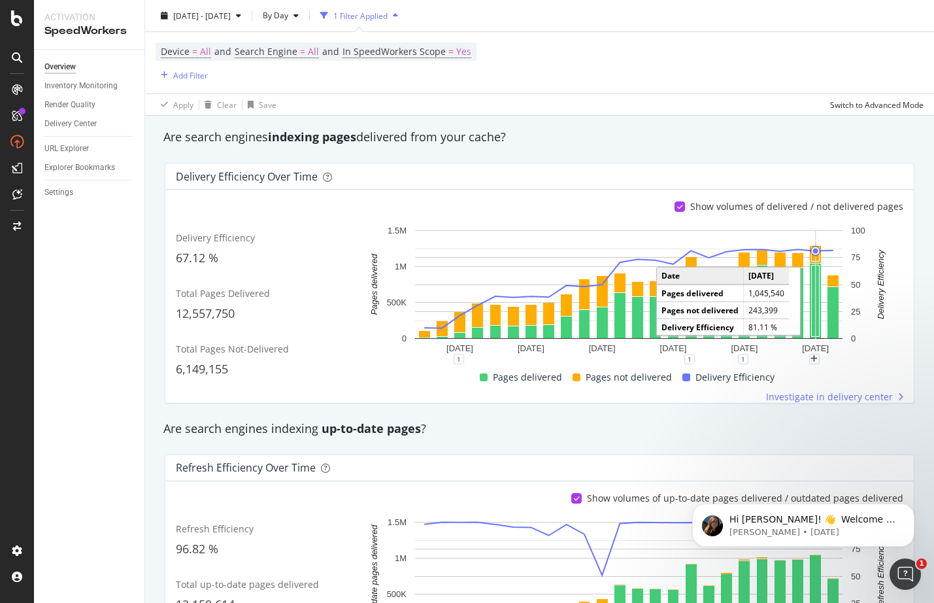
click at [812, 256] on circle "A chart." at bounding box center [816, 251] width 10 height 10
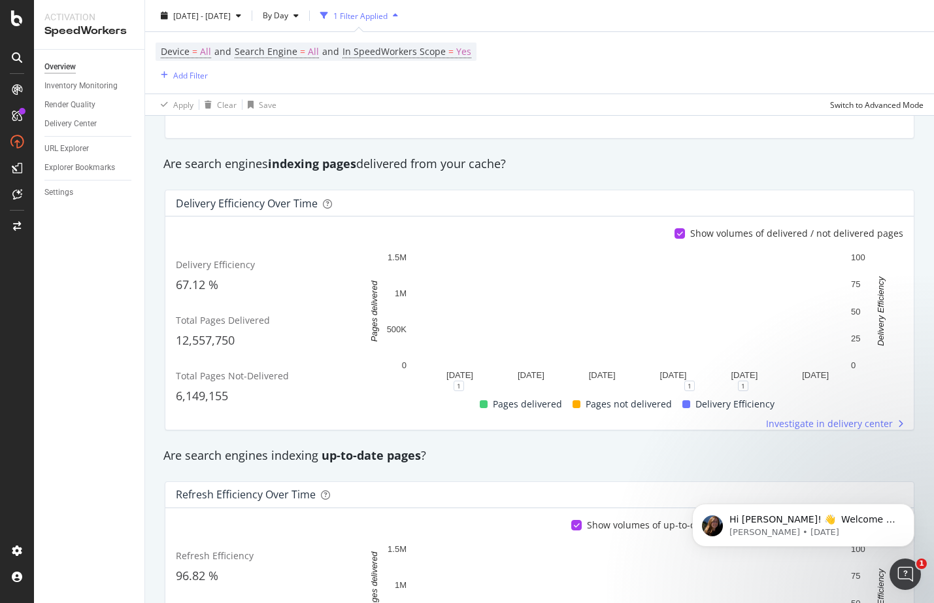
scroll to position [190, 0]
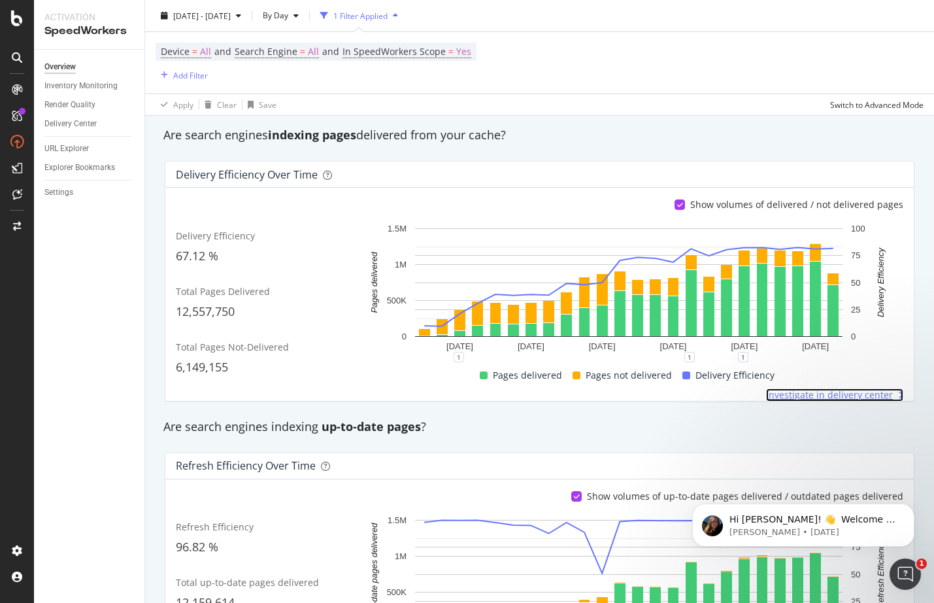
click at [818, 397] on span "Investigate in delivery center" at bounding box center [829, 394] width 127 height 13
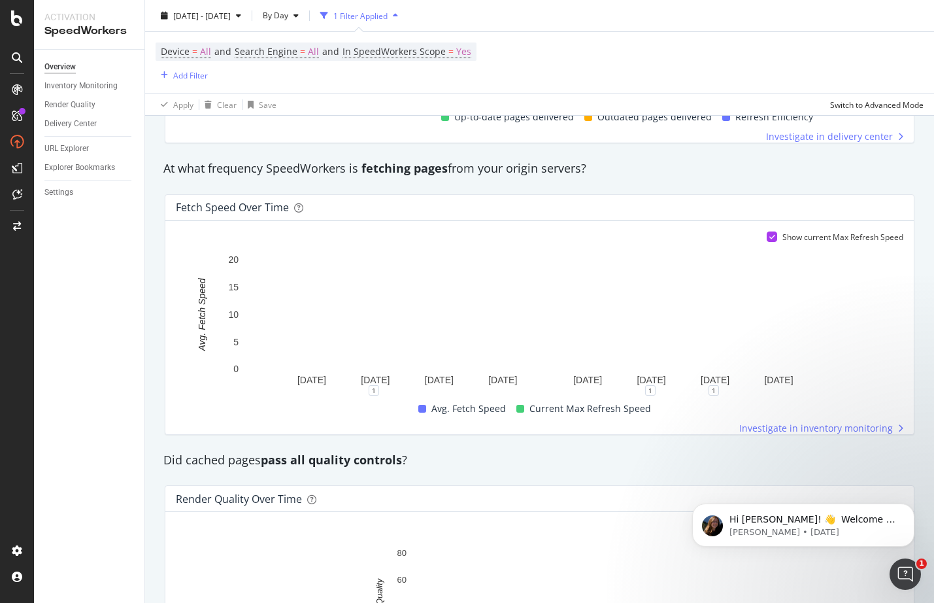
scroll to position [919, 0]
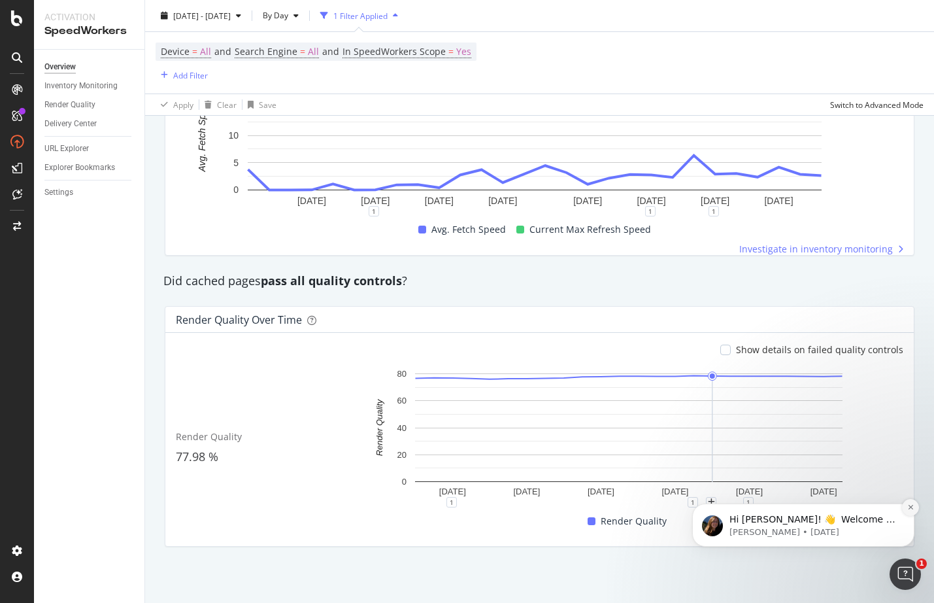
click at [911, 503] on button "Dismiss notification" at bounding box center [910, 507] width 17 height 17
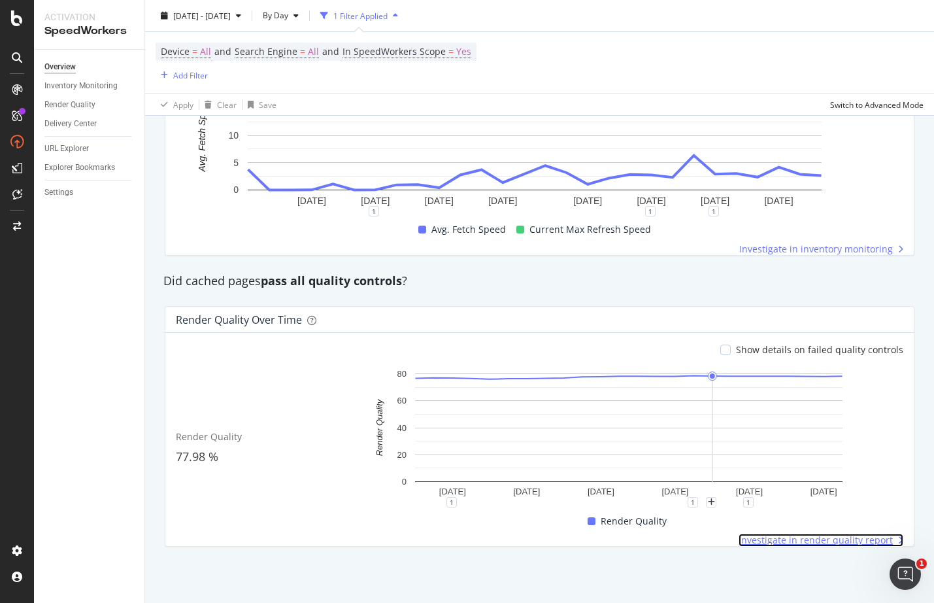
click at [850, 540] on span "Investigate in render quality report" at bounding box center [816, 540] width 154 height 13
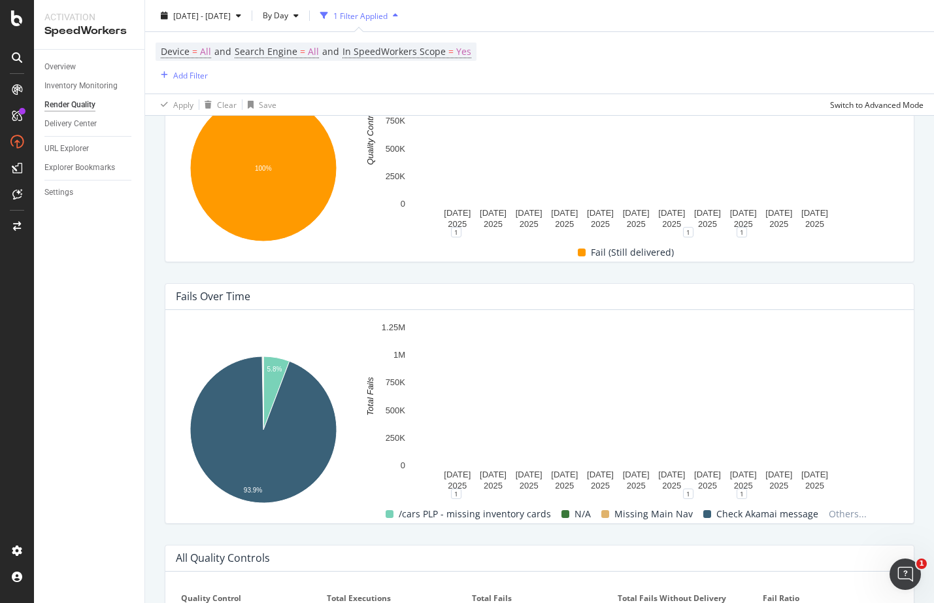
scroll to position [321, 0]
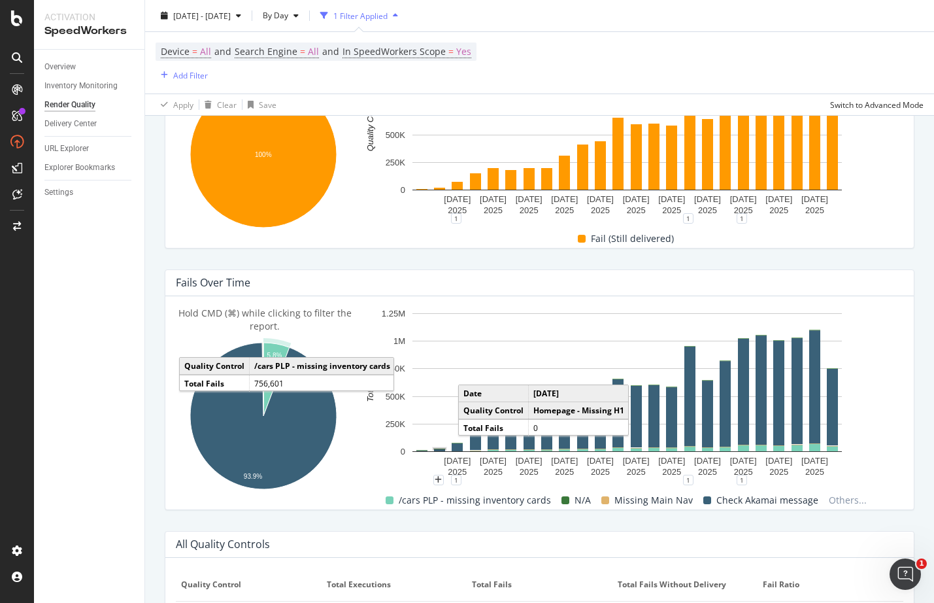
click at [275, 350] on icon "A chart." at bounding box center [277, 379] width 26 height 73
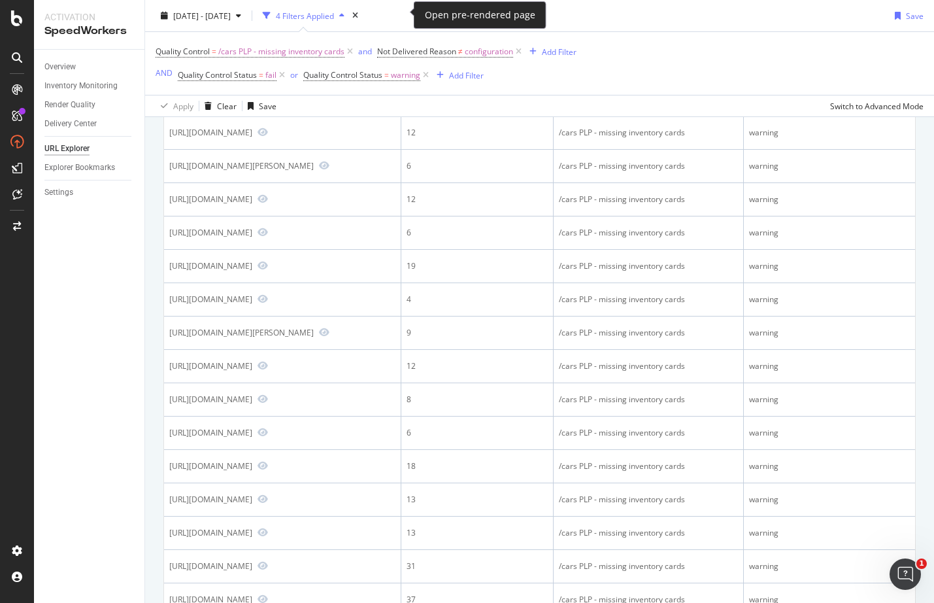
scroll to position [366, 0]
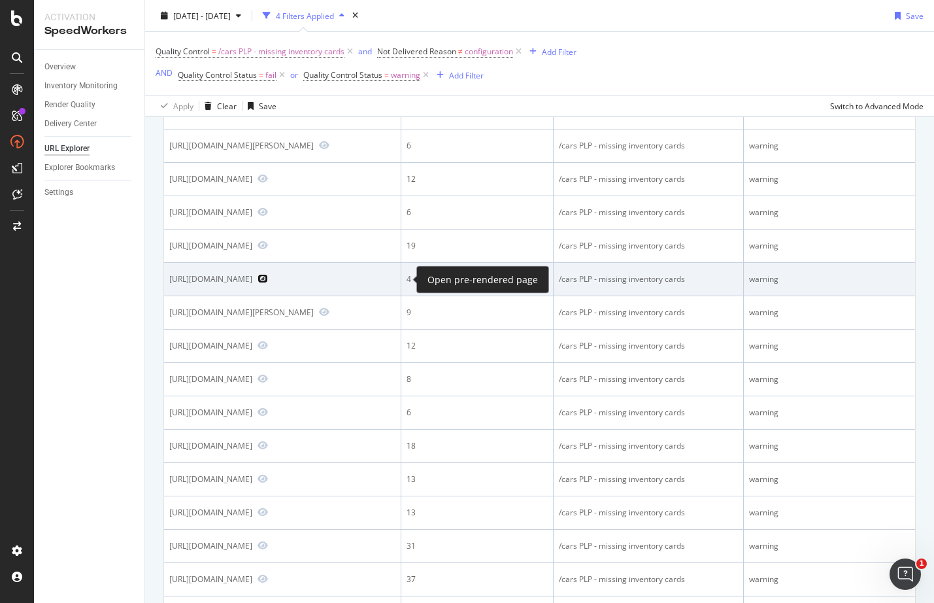
click at [268, 278] on icon "Preview https://www.carmax.com/cars/chevrolet/suburban-1500/7117" at bounding box center [263, 278] width 10 height 9
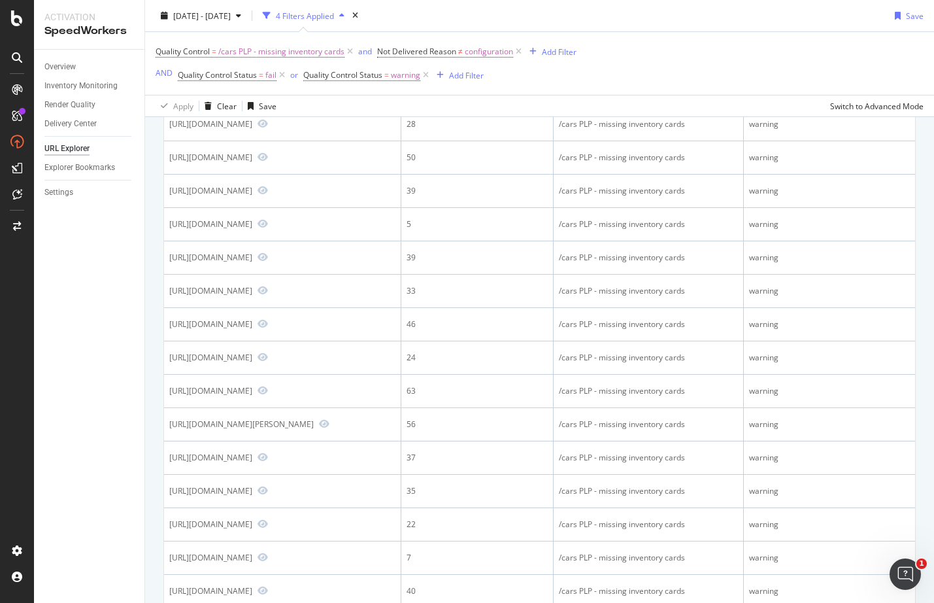
scroll to position [1414, 0]
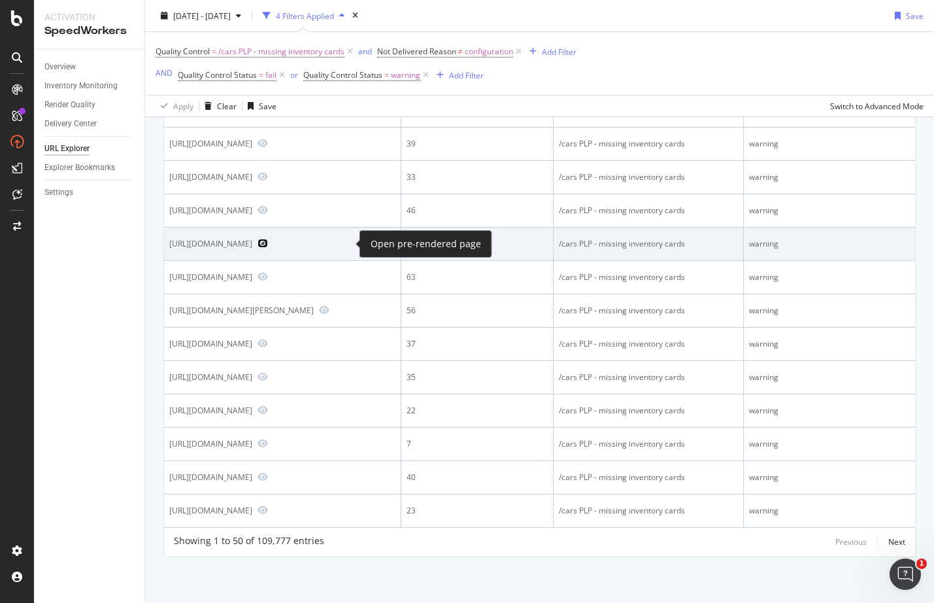
click at [268, 239] on icon "Preview https://www.carmax.com/cars/bmw/340/silver" at bounding box center [263, 243] width 10 height 9
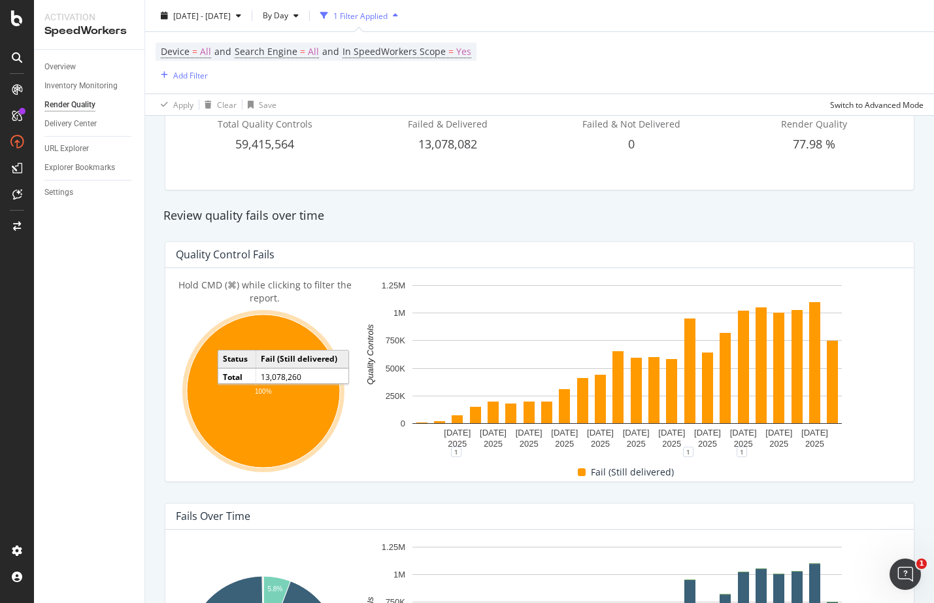
scroll to position [98, 0]
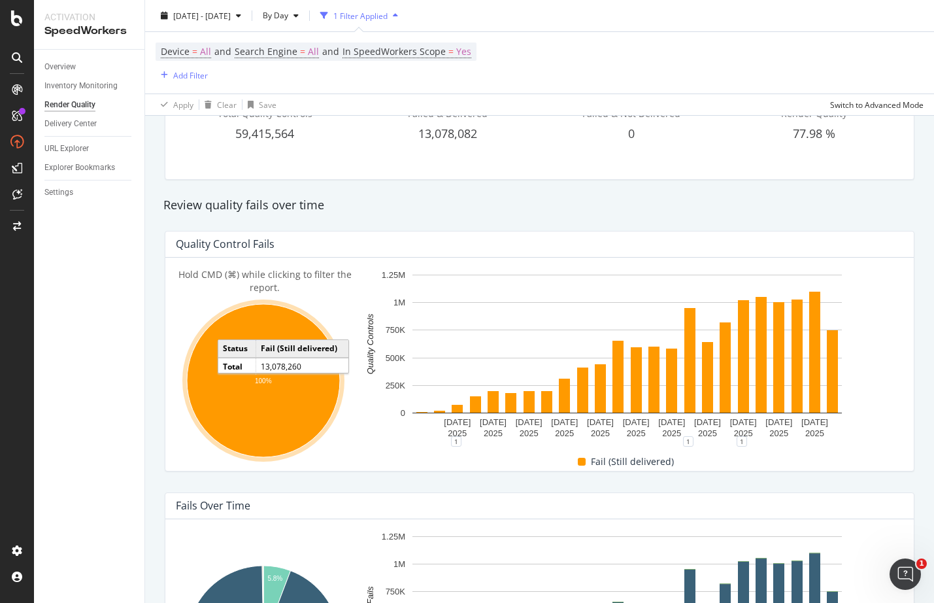
click at [271, 407] on ellipse "A chart." at bounding box center [263, 380] width 153 height 153
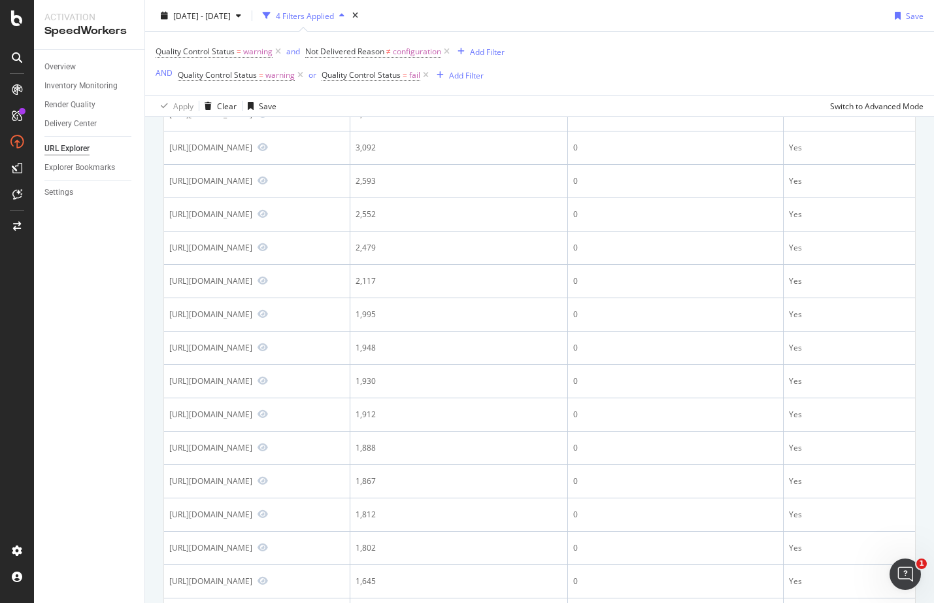
scroll to position [332, 0]
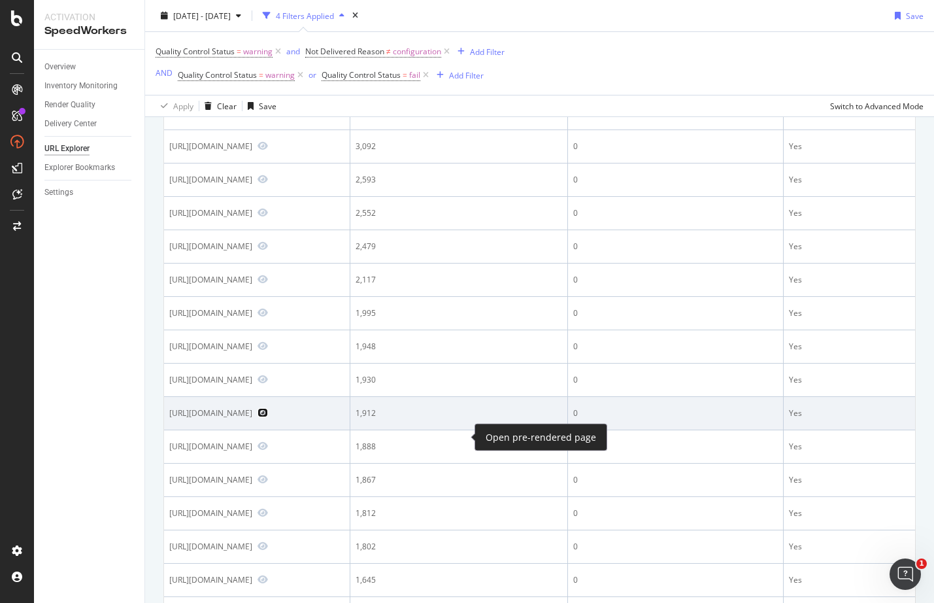
click at [268, 417] on icon "Preview https://www.carmax.com/car-financing/how-car-financing-decisions-are-ma…" at bounding box center [263, 412] width 10 height 9
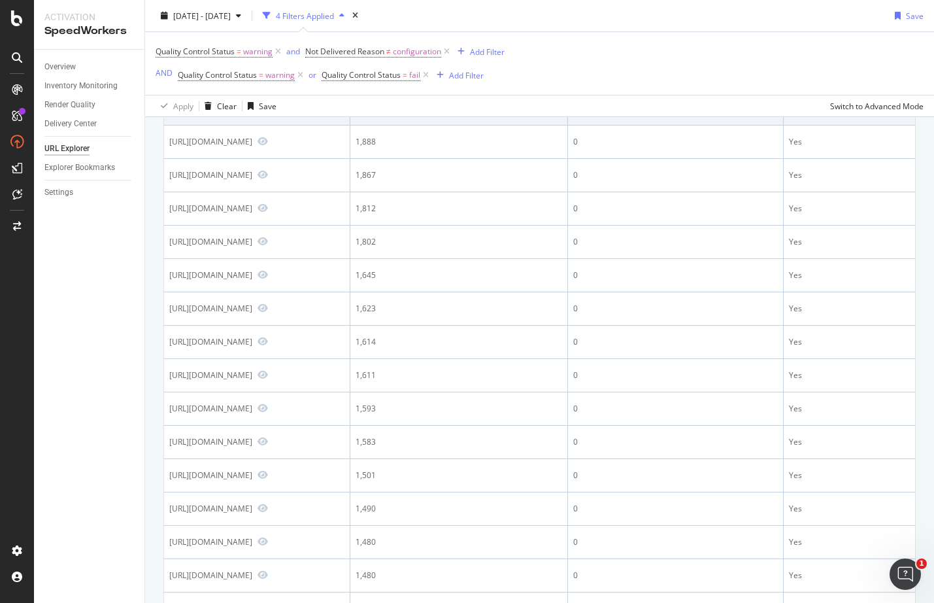
scroll to position [667, 0]
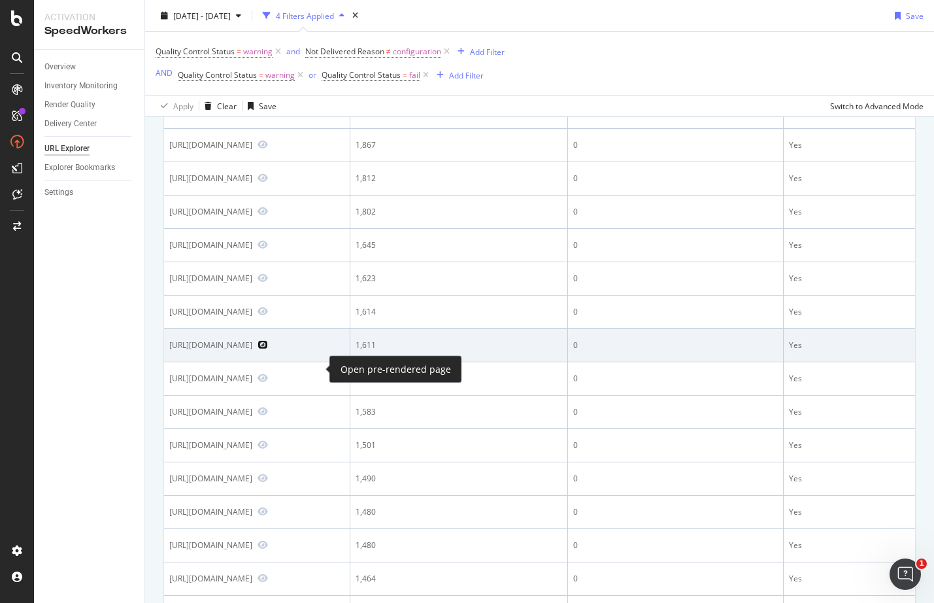
click at [268, 349] on icon "Preview https://www.carmax.com/cars/electric" at bounding box center [263, 344] width 10 height 9
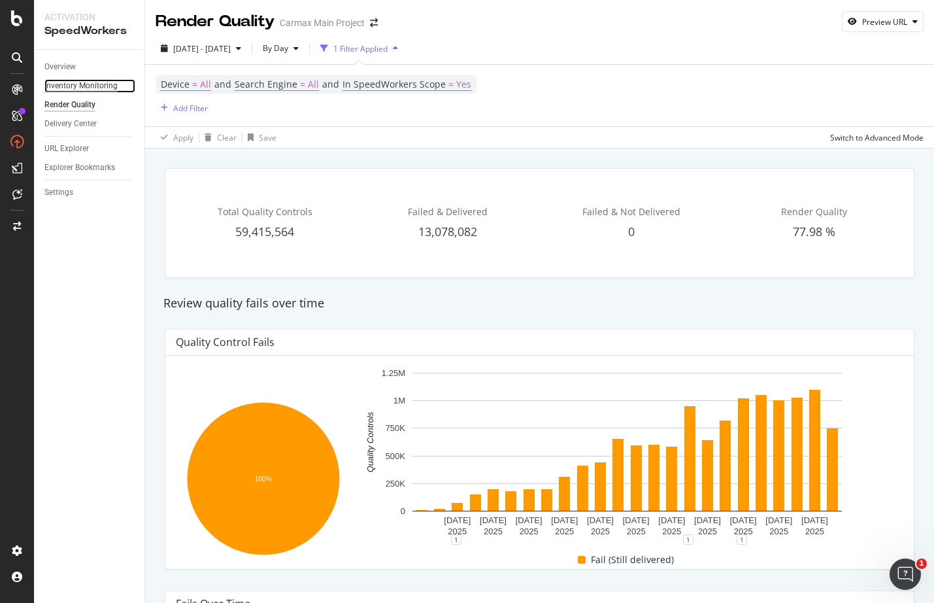
click at [95, 86] on div "Inventory Monitoring" at bounding box center [80, 86] width 73 height 14
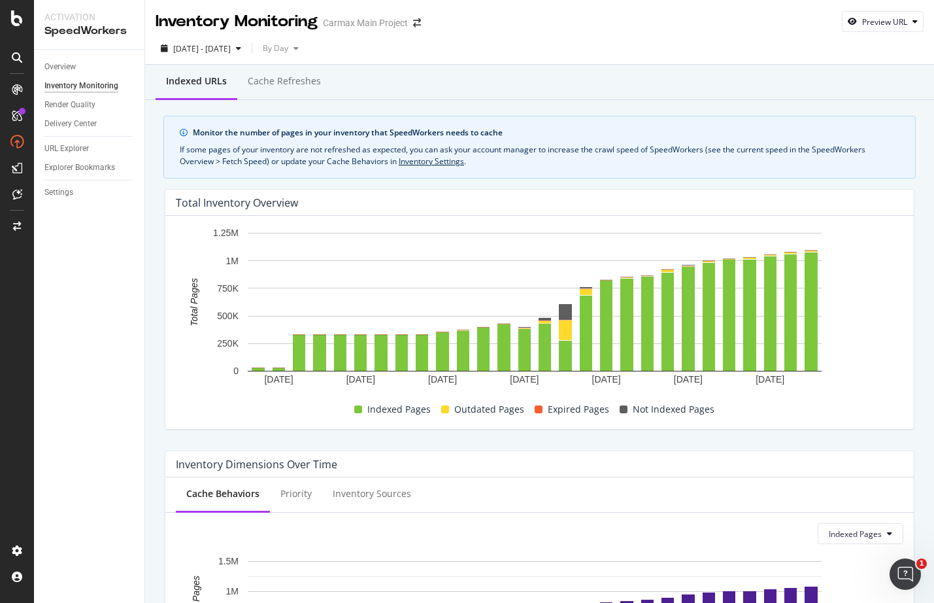
click at [448, 413] on div "Outdated Pages" at bounding box center [483, 409] width 94 height 16
click at [445, 408] on span at bounding box center [445, 409] width 8 height 8
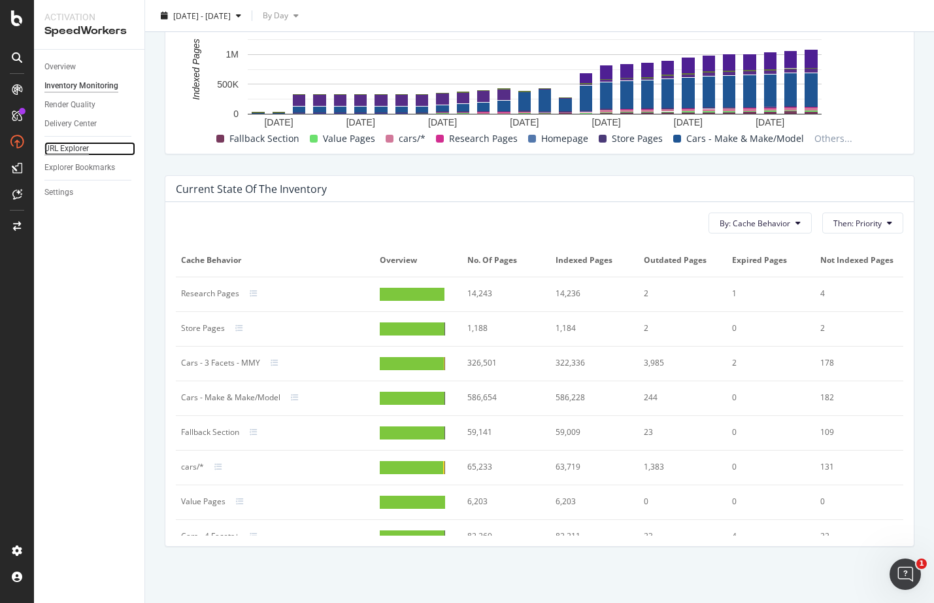
click at [66, 150] on div "URL Explorer" at bounding box center [66, 149] width 44 height 14
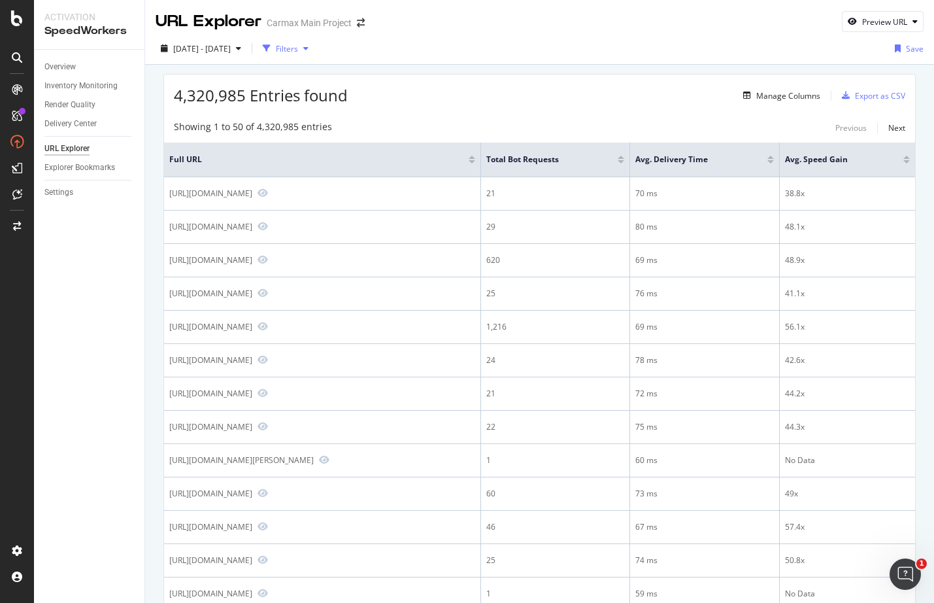
click at [309, 49] on icon "button" at bounding box center [305, 48] width 5 height 8
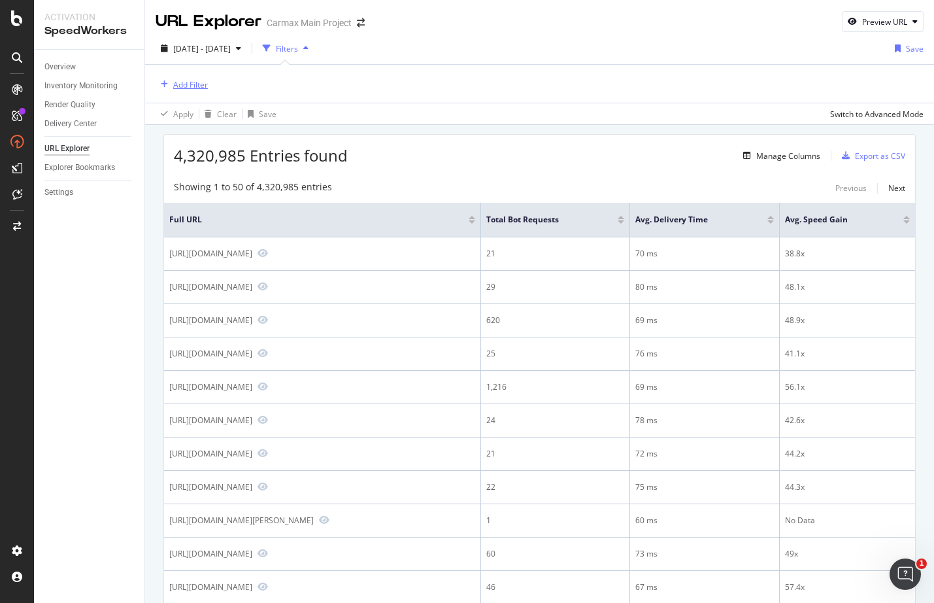
click at [182, 86] on div "Add Filter" at bounding box center [190, 84] width 35 height 11
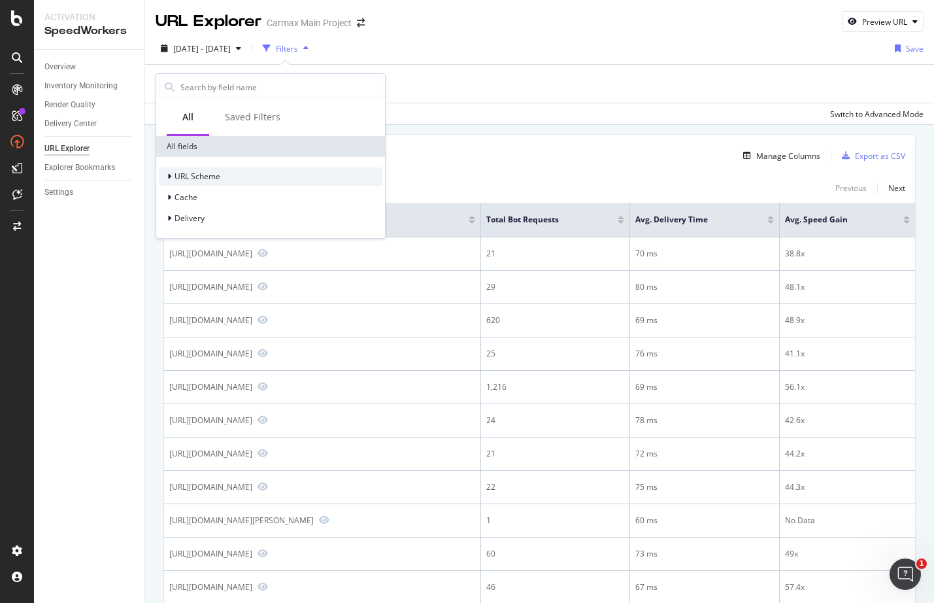
click at [167, 176] on icon at bounding box center [169, 177] width 4 height 8
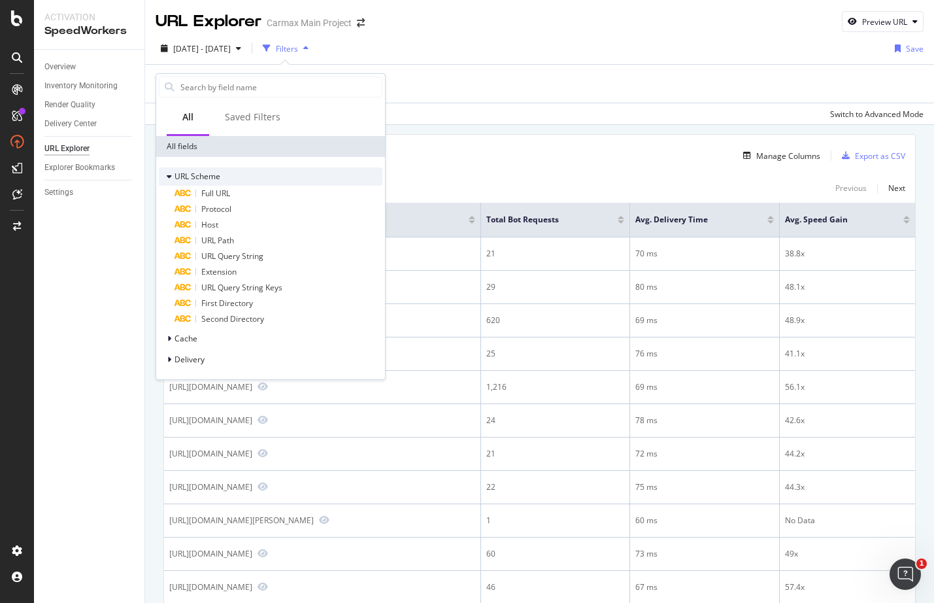
click at [167, 175] on icon at bounding box center [169, 177] width 5 height 8
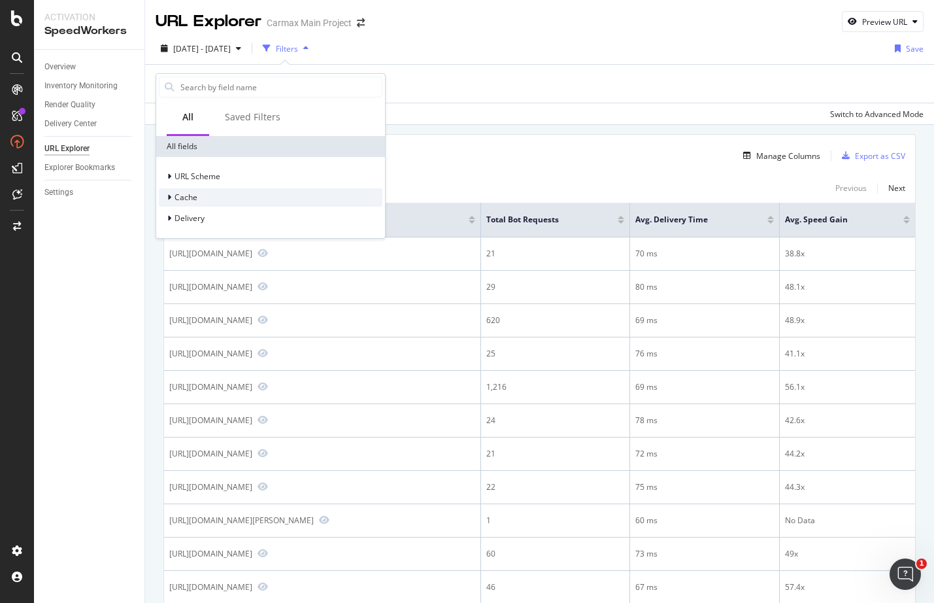
click at [171, 196] on div at bounding box center [171, 197] width 8 height 13
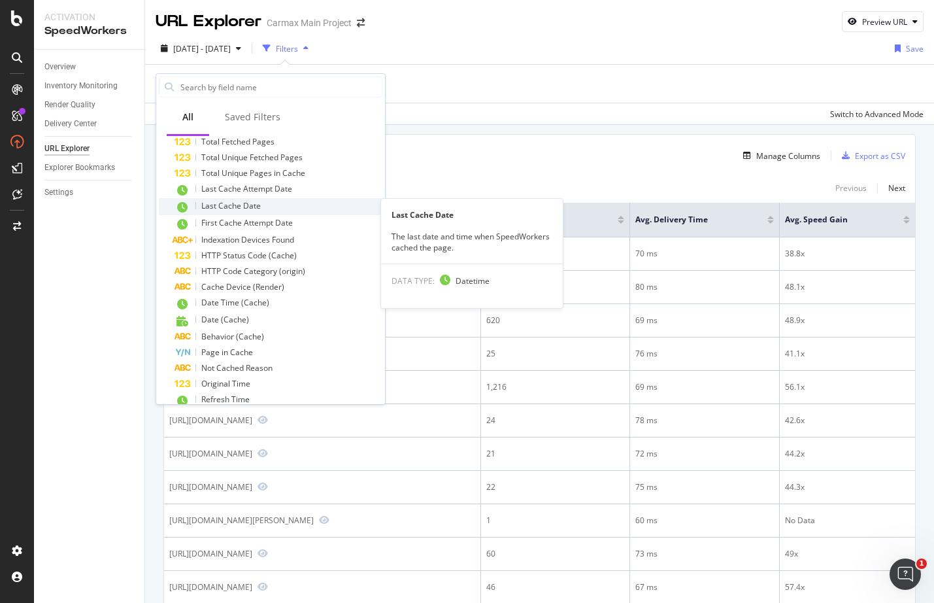
scroll to position [71, 0]
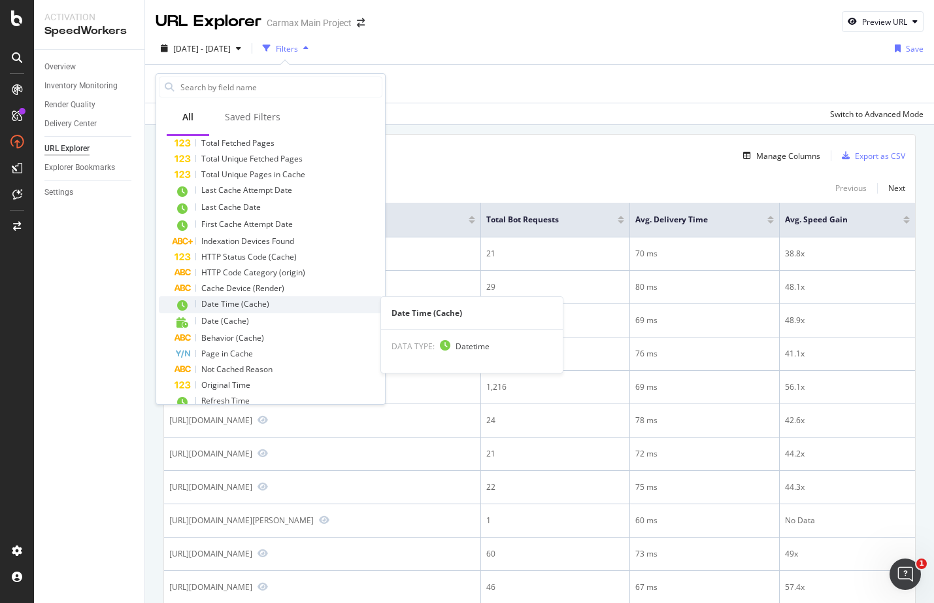
click at [215, 305] on span "Date Time (Cache)" at bounding box center [235, 303] width 68 height 11
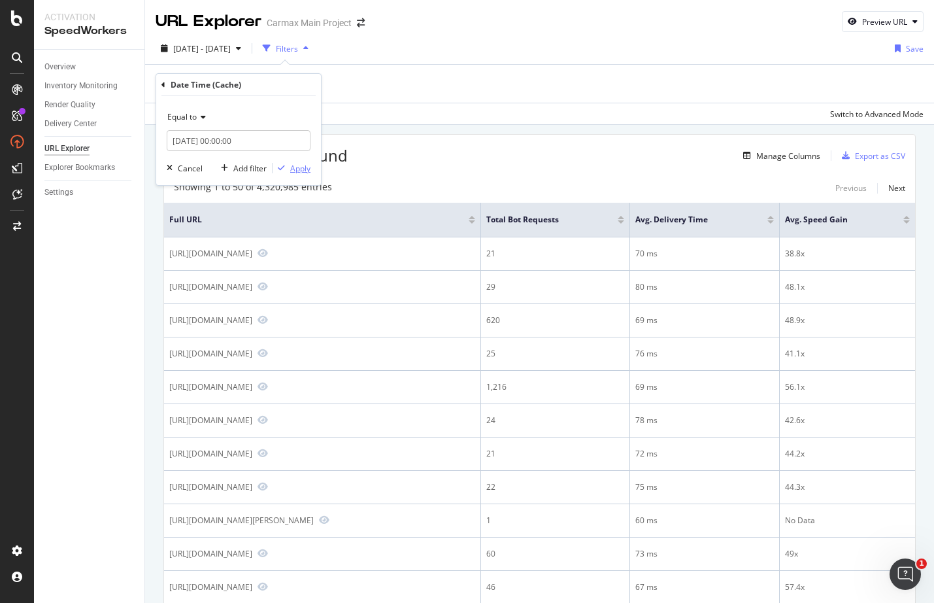
click at [294, 167] on div "Apply" at bounding box center [300, 168] width 20 height 11
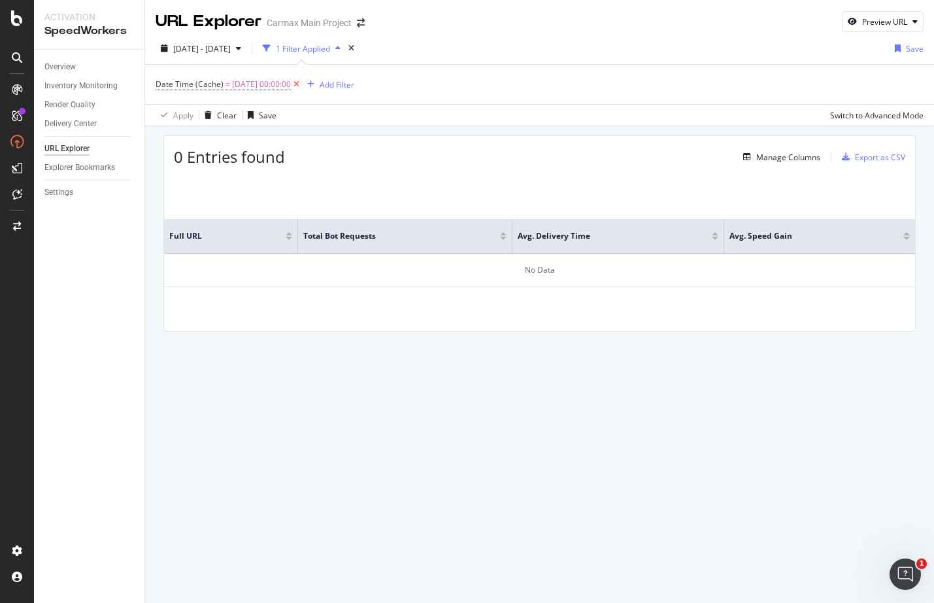
click at [302, 84] on icon at bounding box center [296, 84] width 11 height 13
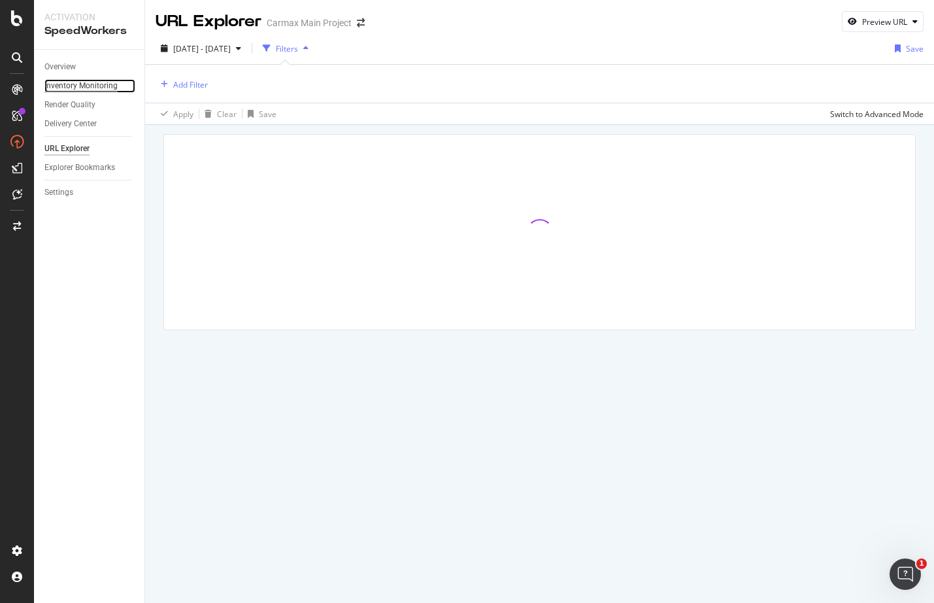
click at [82, 88] on div "Inventory Monitoring" at bounding box center [80, 86] width 73 height 14
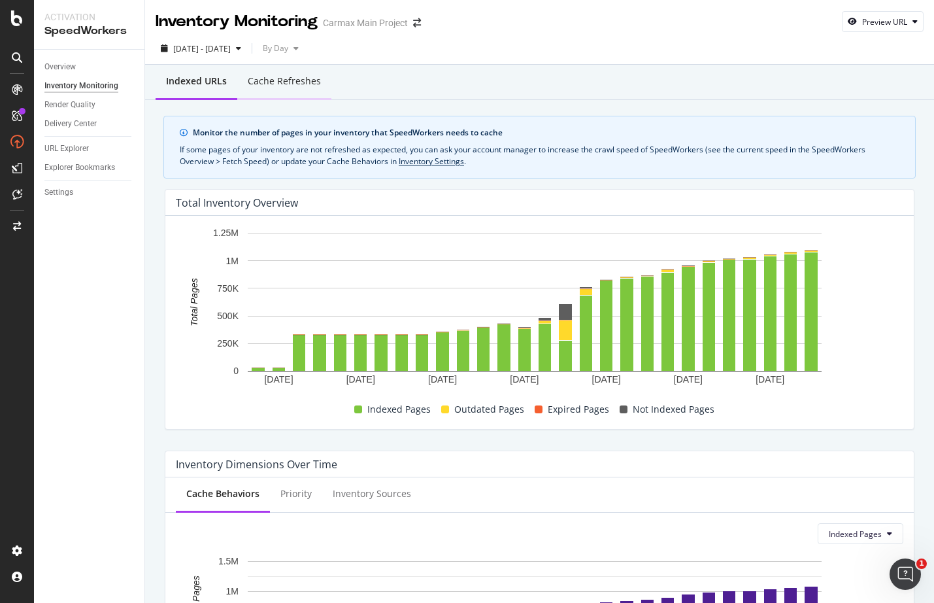
click at [292, 92] on div "Cache refreshes" at bounding box center [284, 82] width 94 height 36
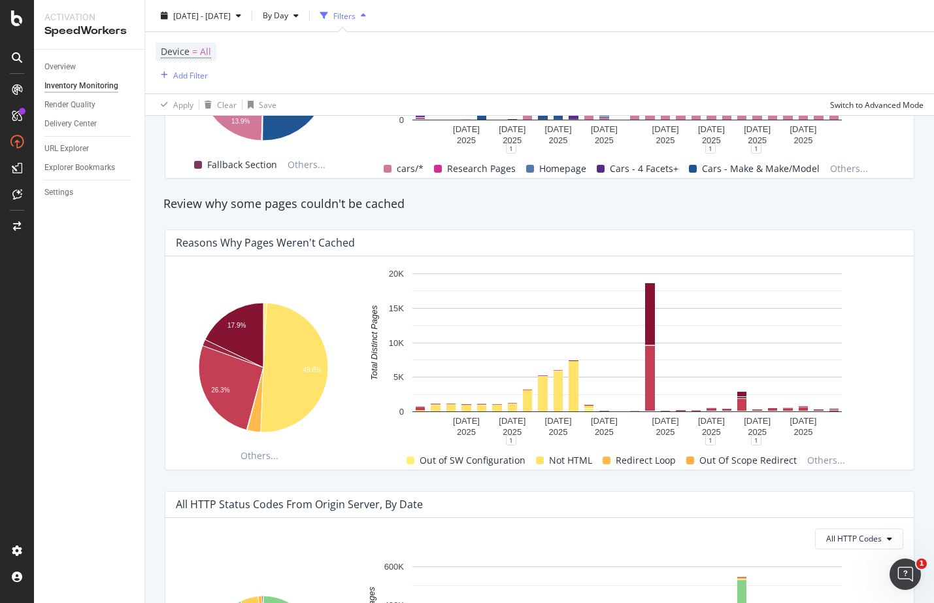
scroll to position [698, 0]
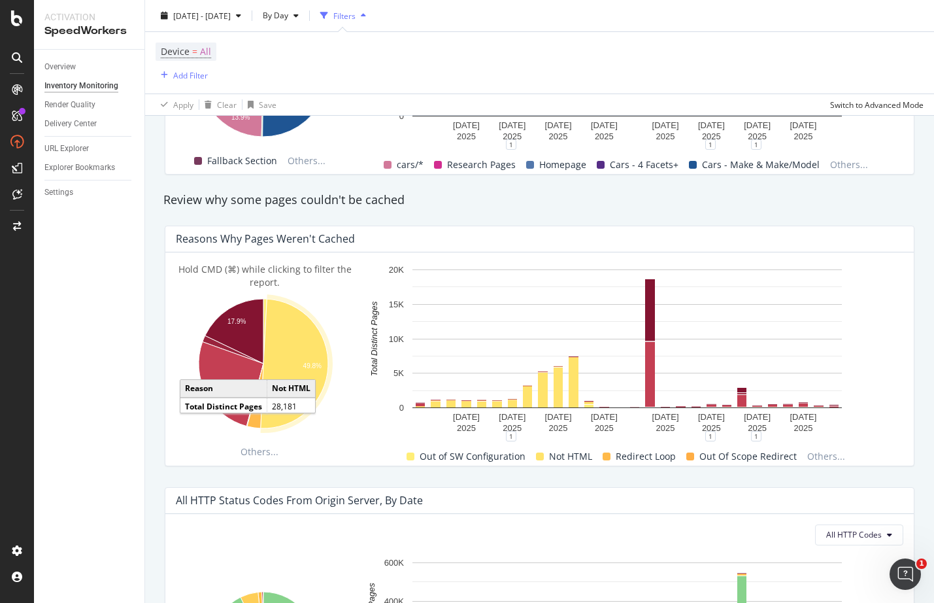
click at [303, 355] on icon "A chart." at bounding box center [294, 363] width 67 height 129
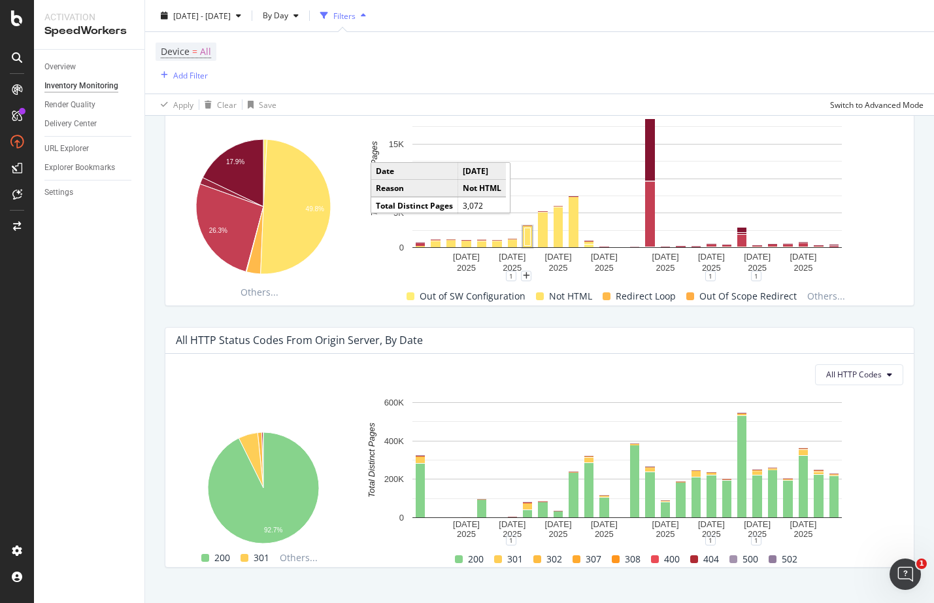
scroll to position [879, 0]
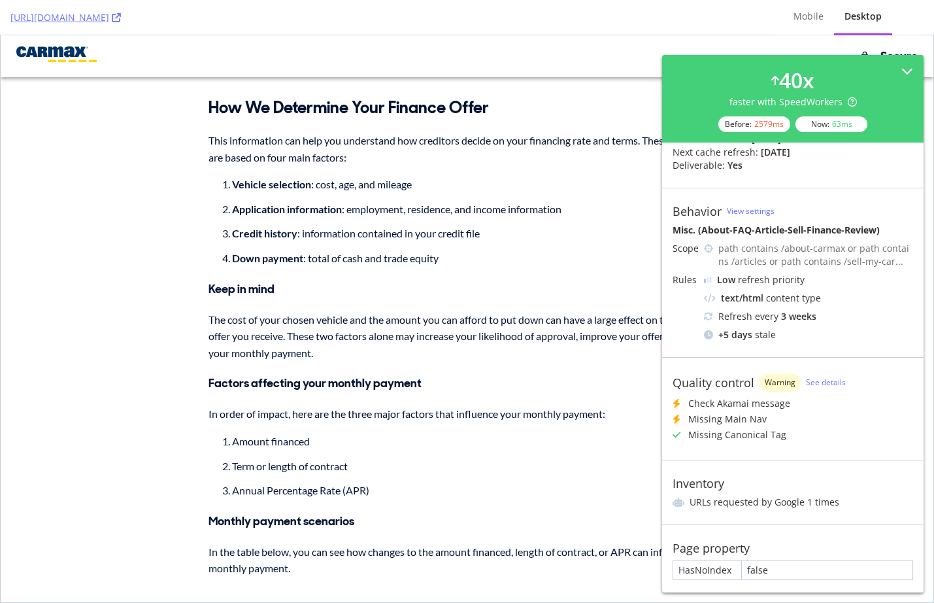
scroll to position [67, 0]
click at [498, 433] on li "Amount financed" at bounding box center [479, 441] width 494 height 17
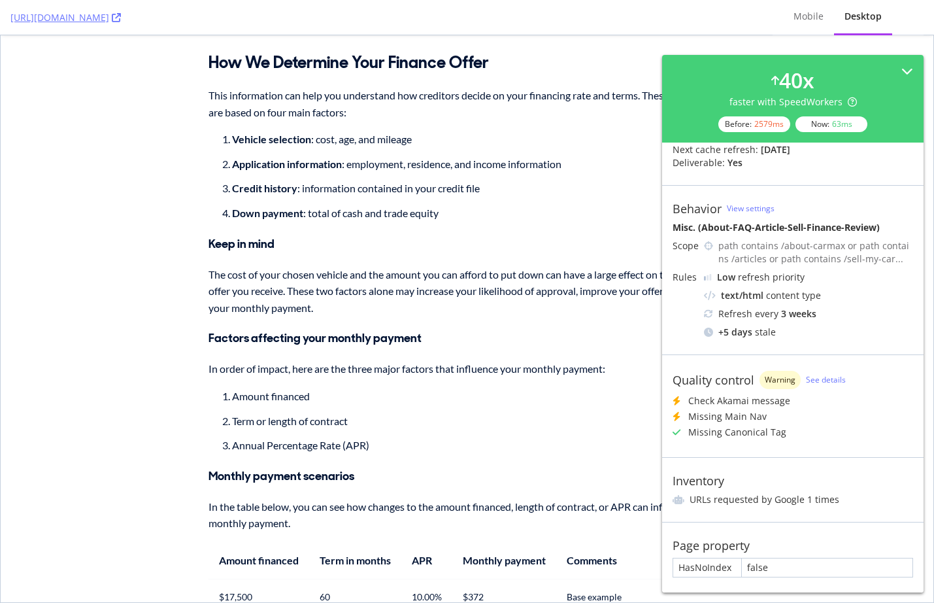
scroll to position [0, 0]
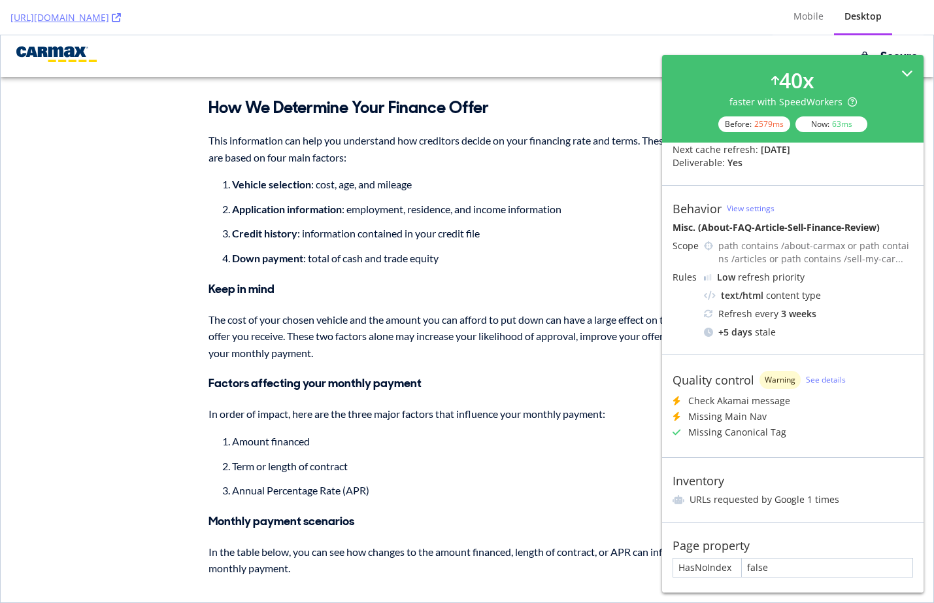
click at [902, 74] on icon at bounding box center [908, 73] width 12 height 12
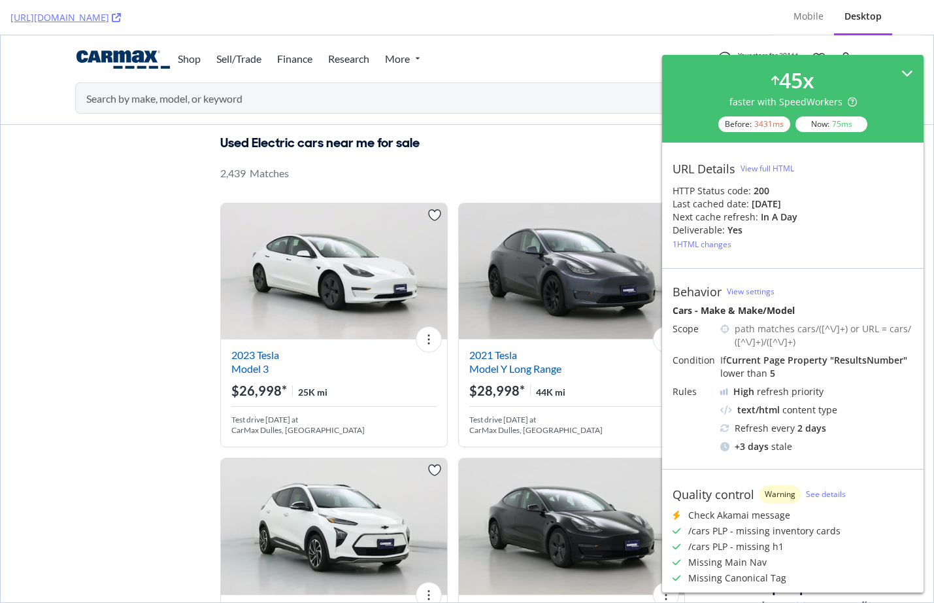
click at [902, 67] on icon at bounding box center [908, 73] width 12 height 12
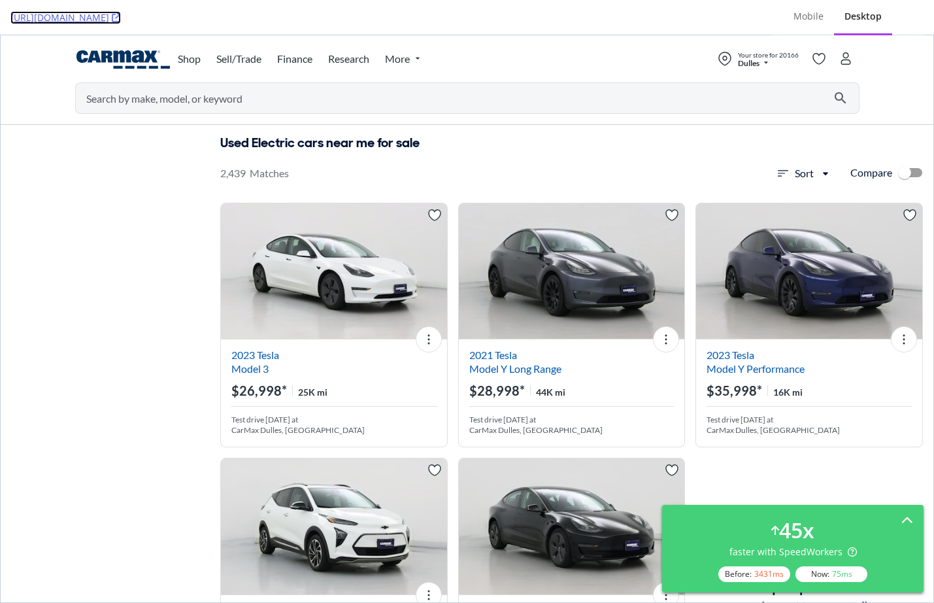
click at [121, 16] on icon at bounding box center [116, 17] width 9 height 9
